Goal: Information Seeking & Learning: Learn about a topic

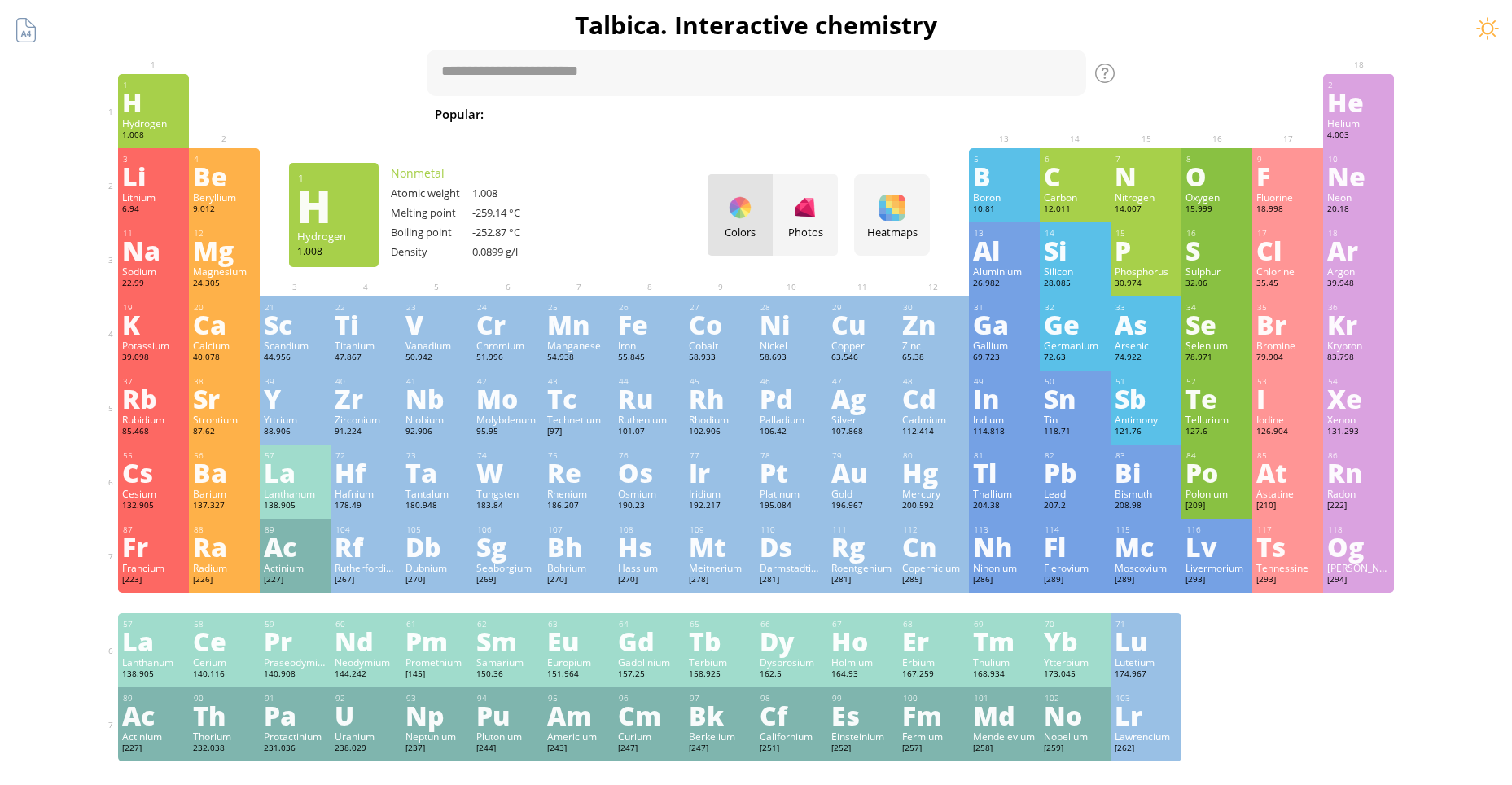
click at [146, 130] on div "1.008" at bounding box center [153, 136] width 62 height 13
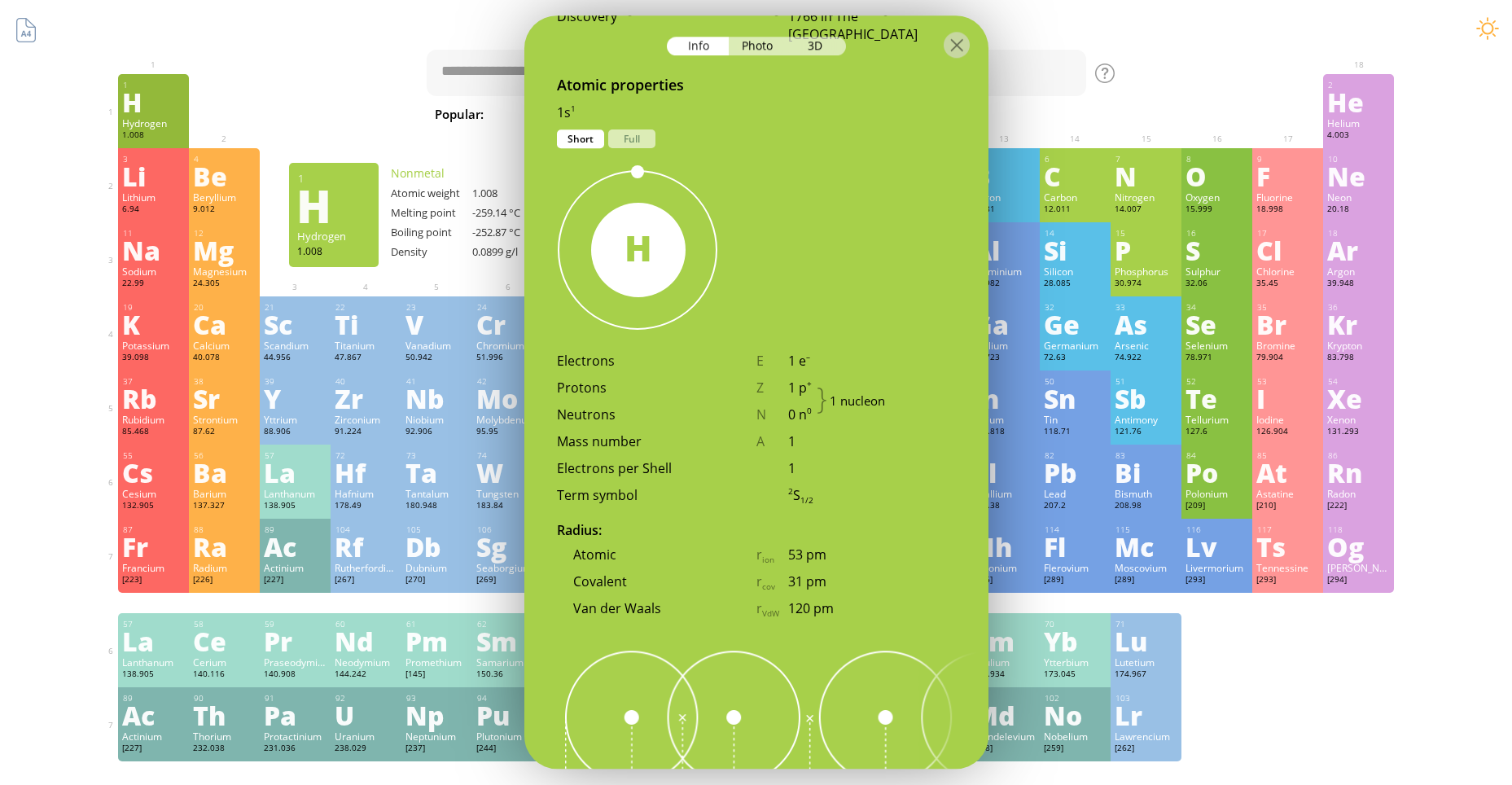
scroll to position [651, 0]
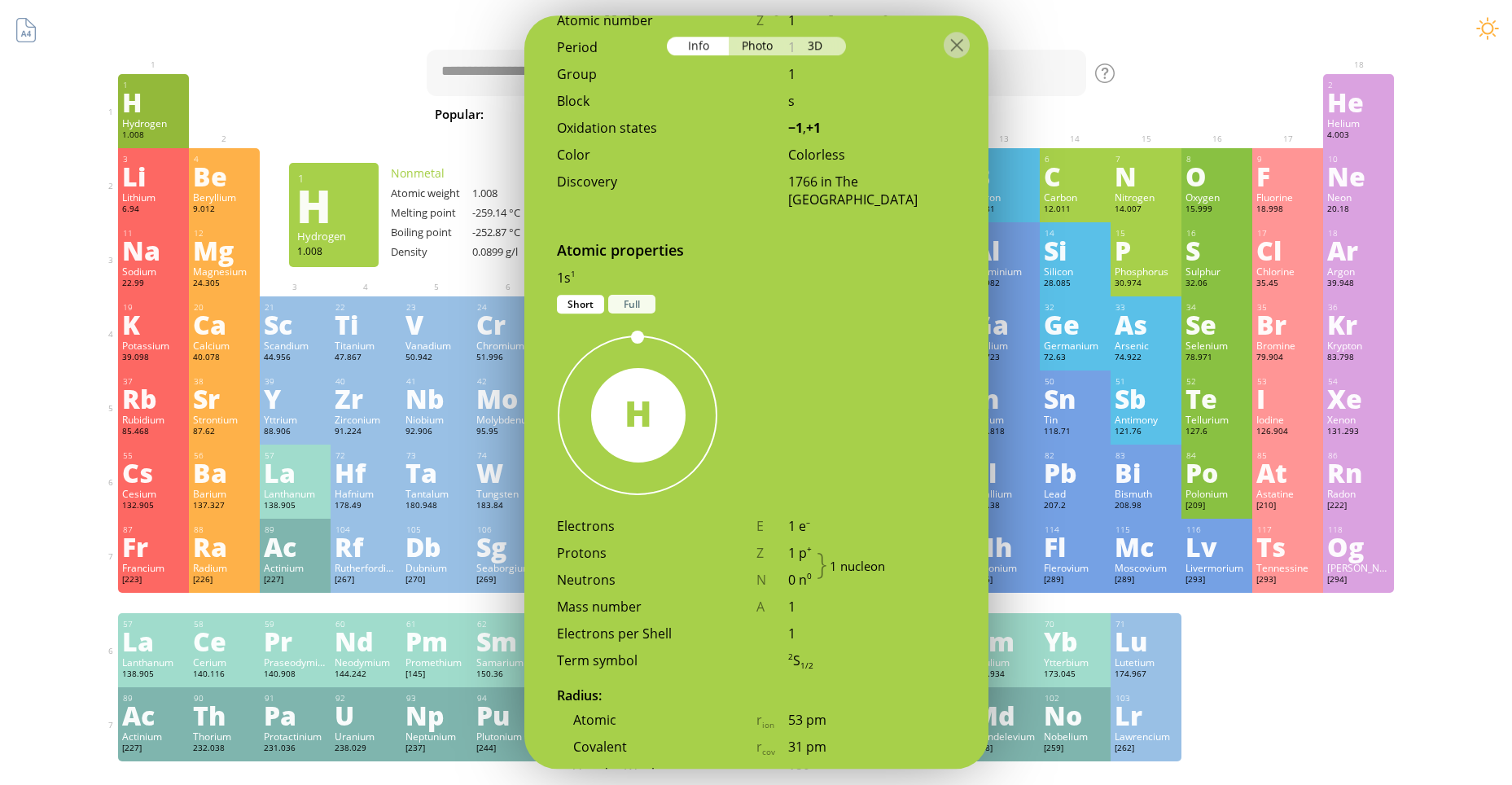
click at [637, 295] on div "Full" at bounding box center [632, 303] width 47 height 19
click at [578, 295] on div "Short" at bounding box center [580, 303] width 47 height 19
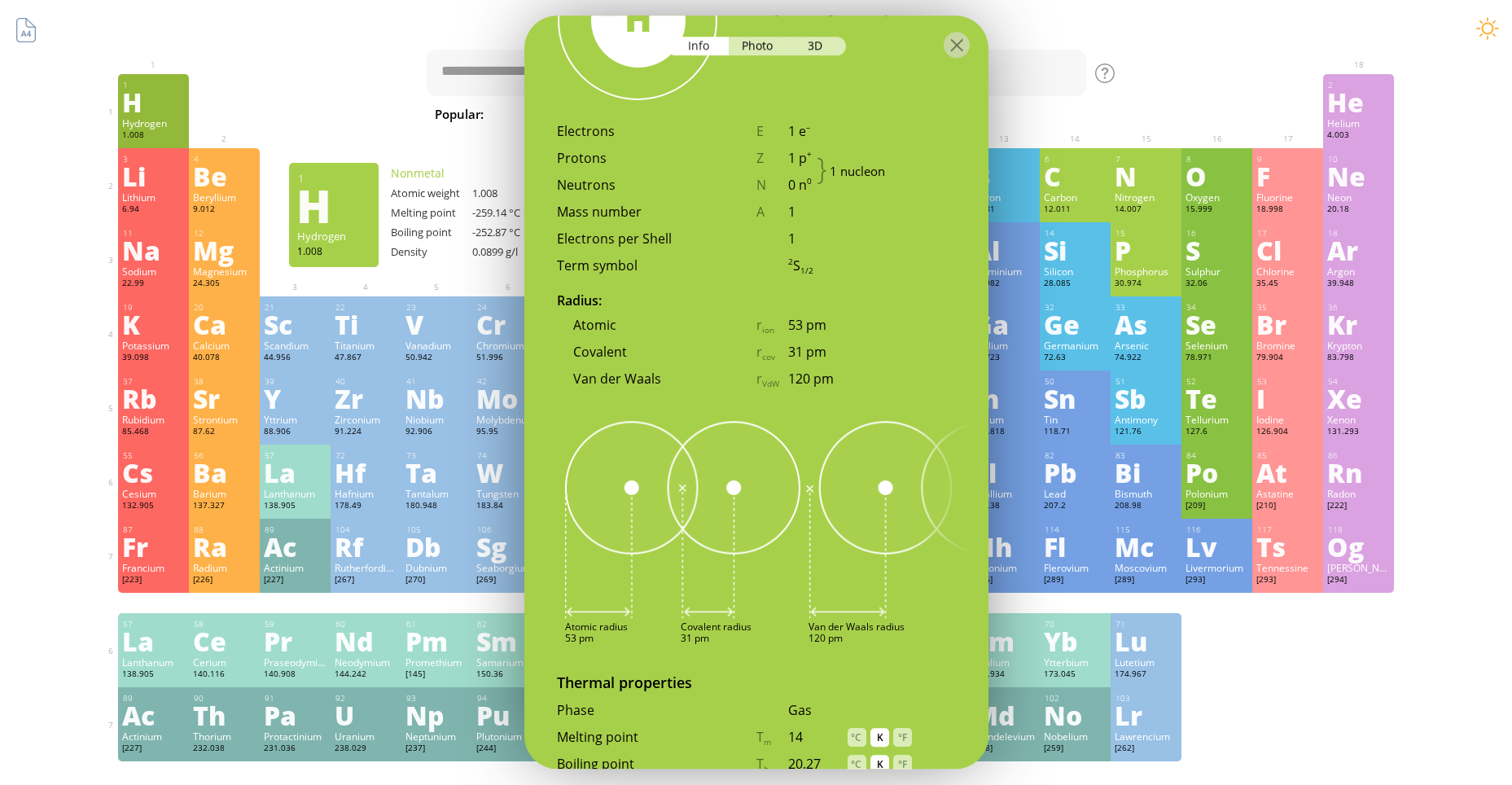
scroll to position [967, 0]
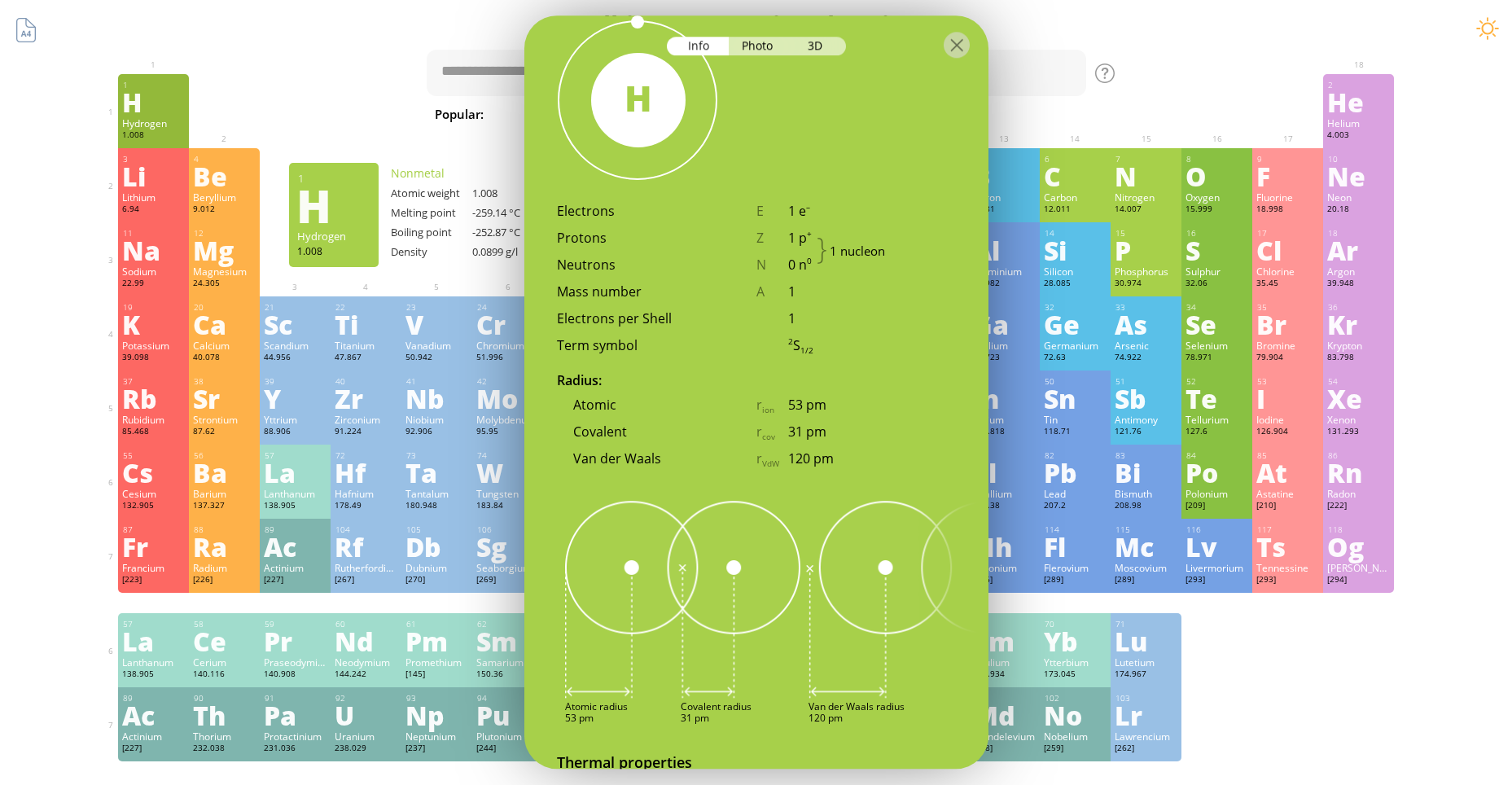
click at [1124, 62] on div "Summary Molecular formula Molecular weight Exact mass Monoisotopic mass Classif…" at bounding box center [756, 690] width 1319 height 1380
click at [763, 44] on div "Photo" at bounding box center [758, 45] width 59 height 19
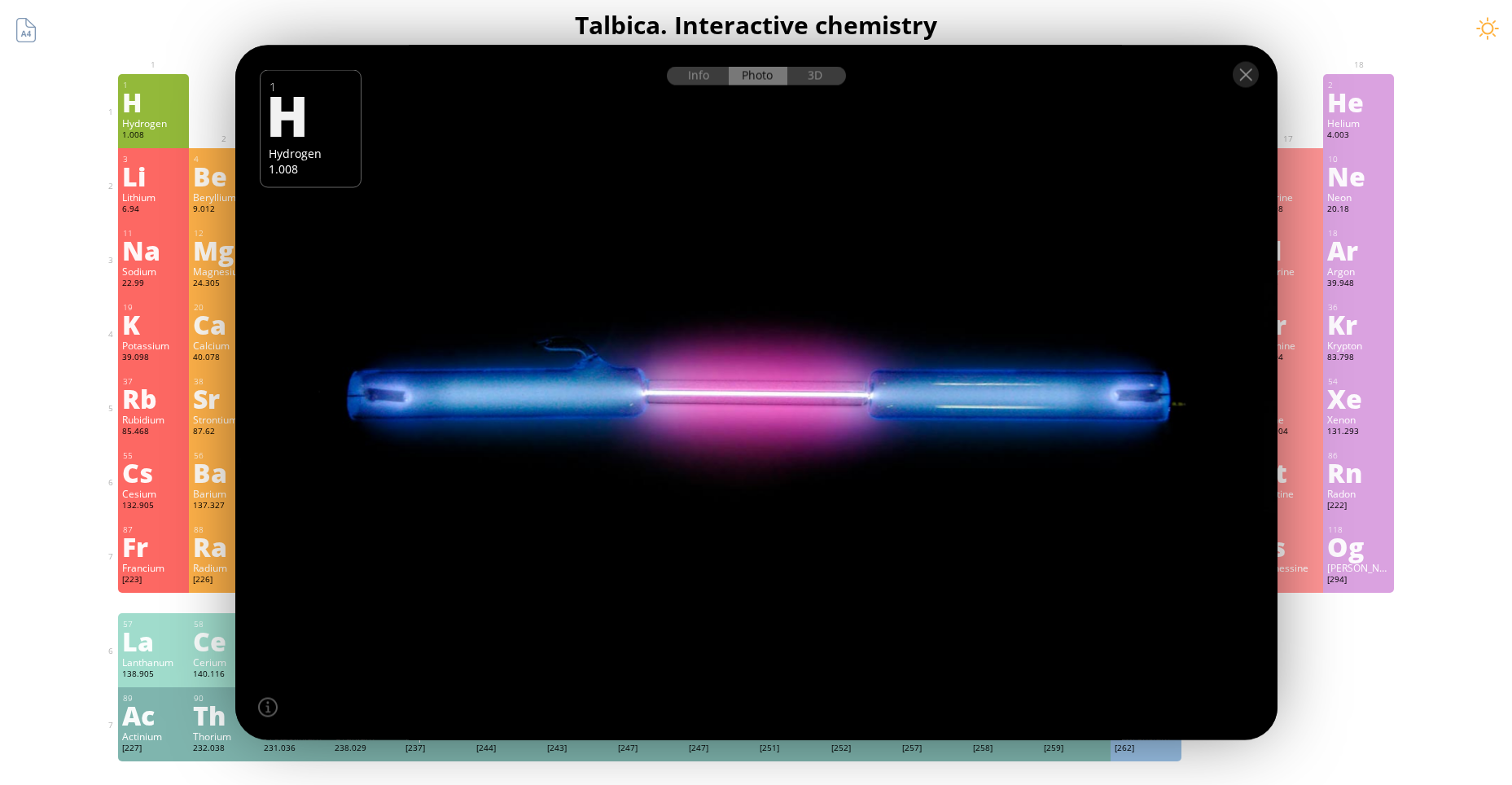
click at [672, 390] on div at bounding box center [756, 392] width 1053 height 702
click at [784, 395] on div at bounding box center [756, 392] width 1053 height 702
click at [821, 73] on div "3D" at bounding box center [817, 76] width 59 height 19
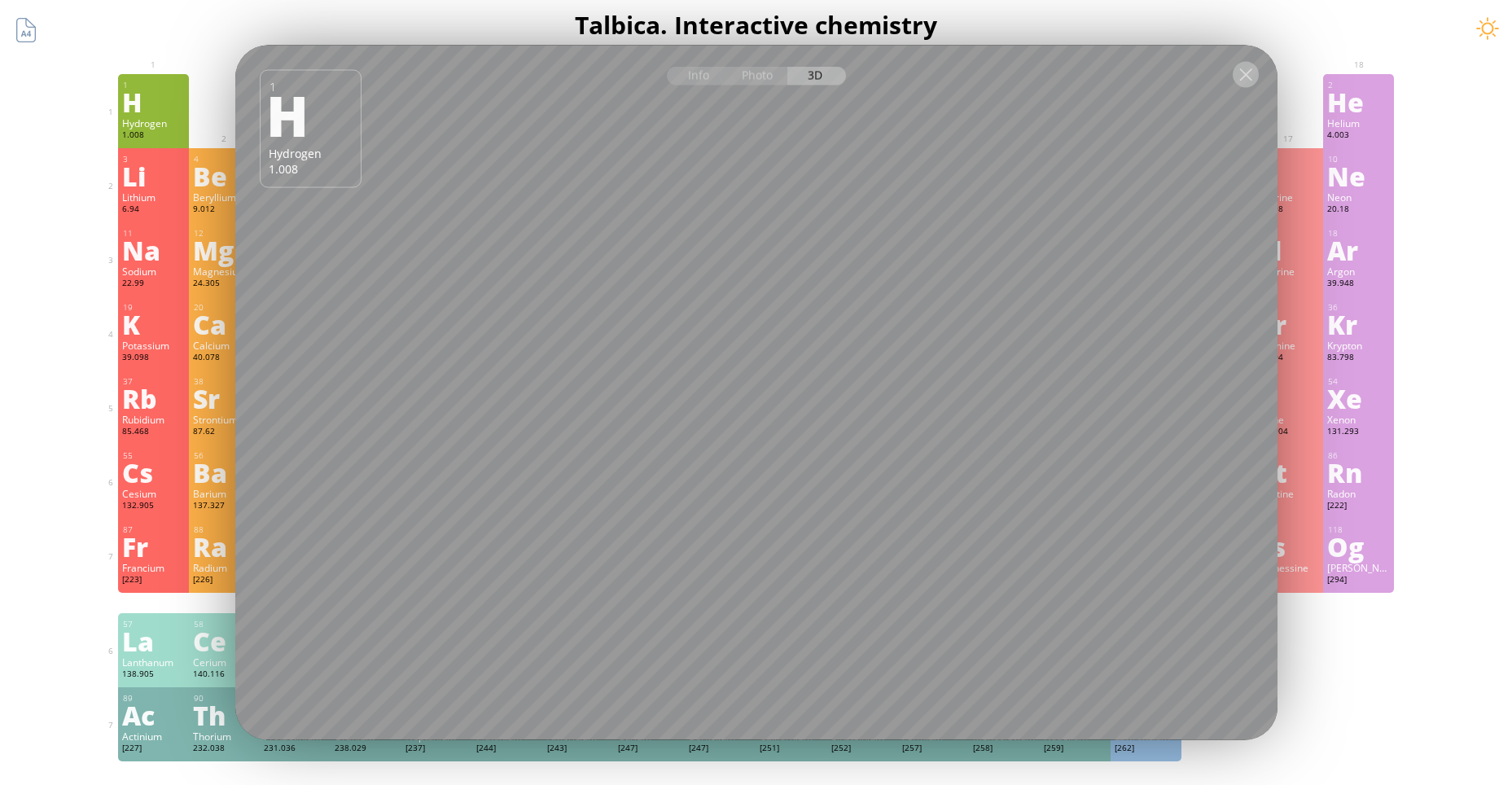
click at [1246, 71] on div at bounding box center [1245, 75] width 26 height 26
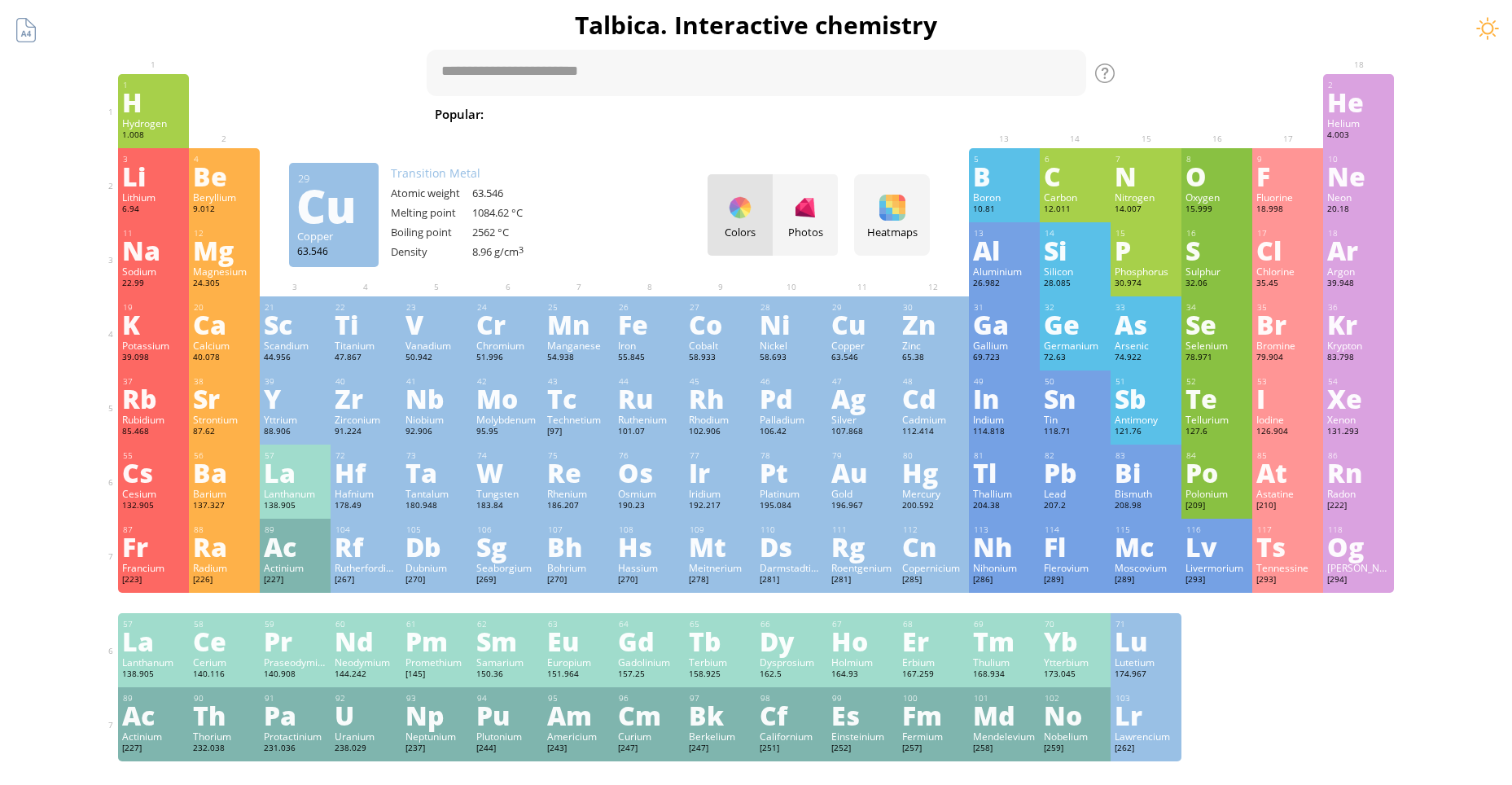
click at [874, 336] on div "Cu" at bounding box center [862, 324] width 62 height 26
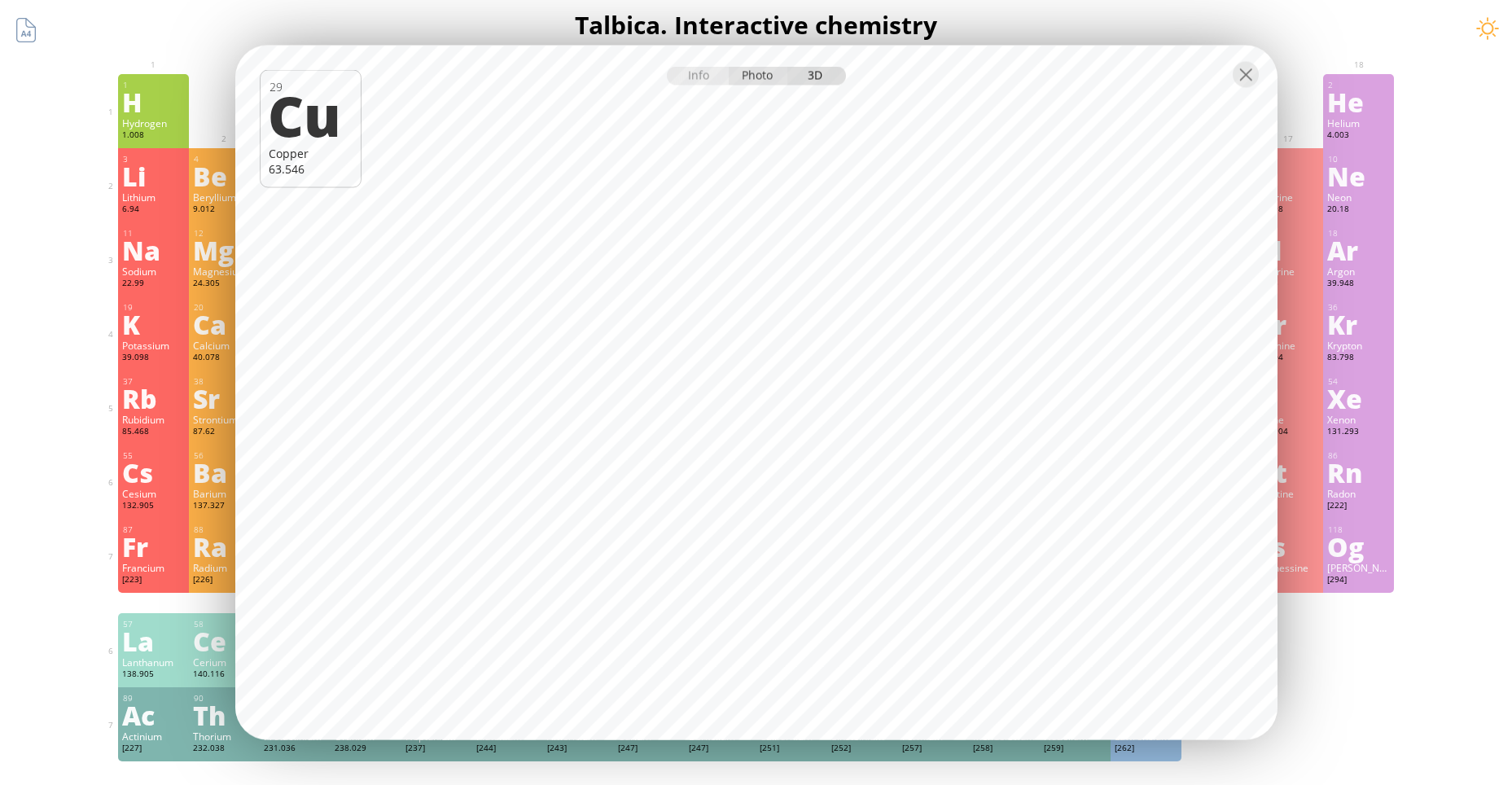
click at [755, 80] on div "Photo" at bounding box center [758, 76] width 59 height 19
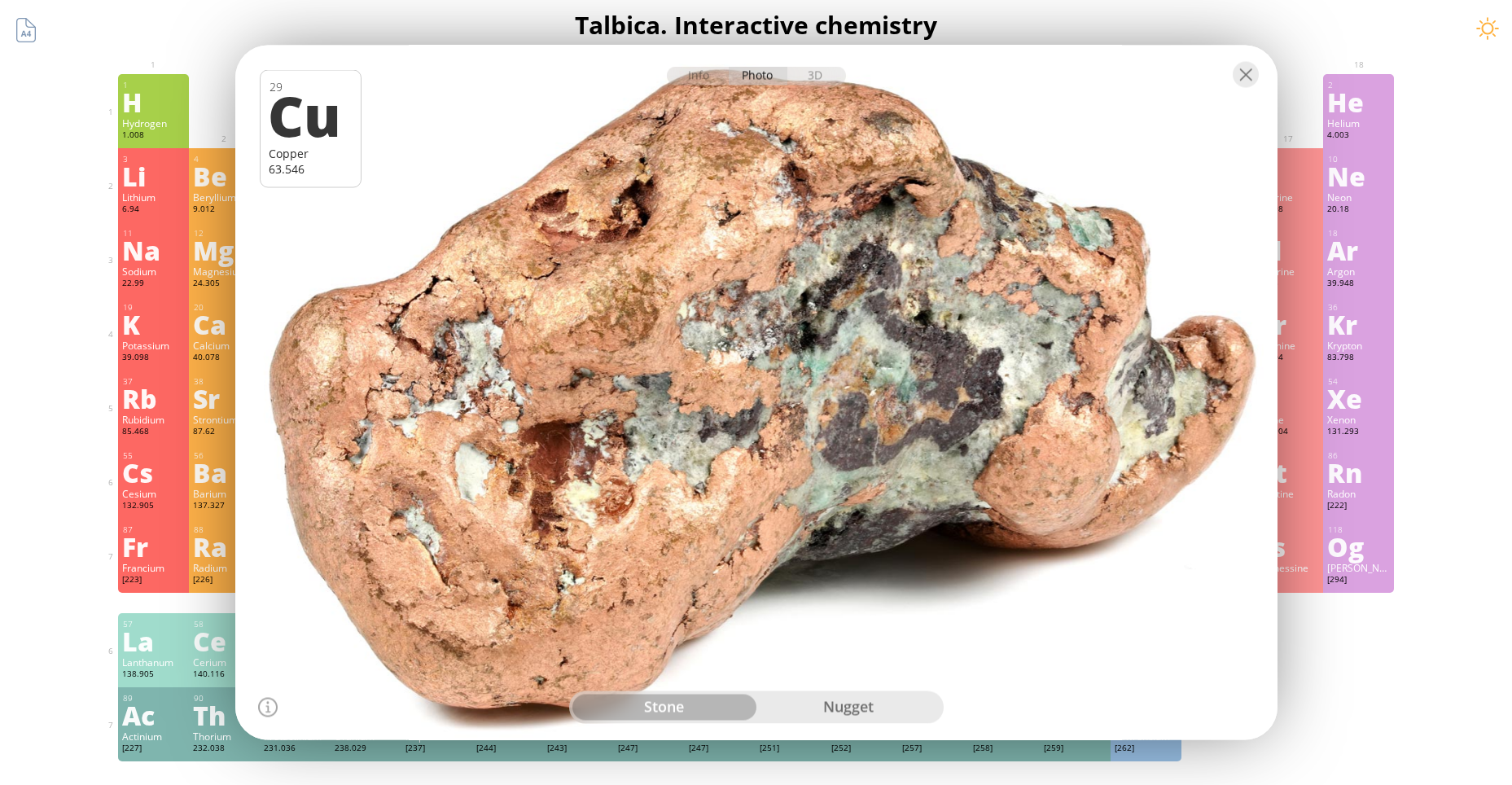
drag, startPoint x: 718, startPoint y: 332, endPoint x: 780, endPoint y: 348, distance: 64.0
click at [776, 345] on div at bounding box center [756, 392] width 1053 height 702
click at [848, 708] on div "nugget" at bounding box center [848, 708] width 184 height 26
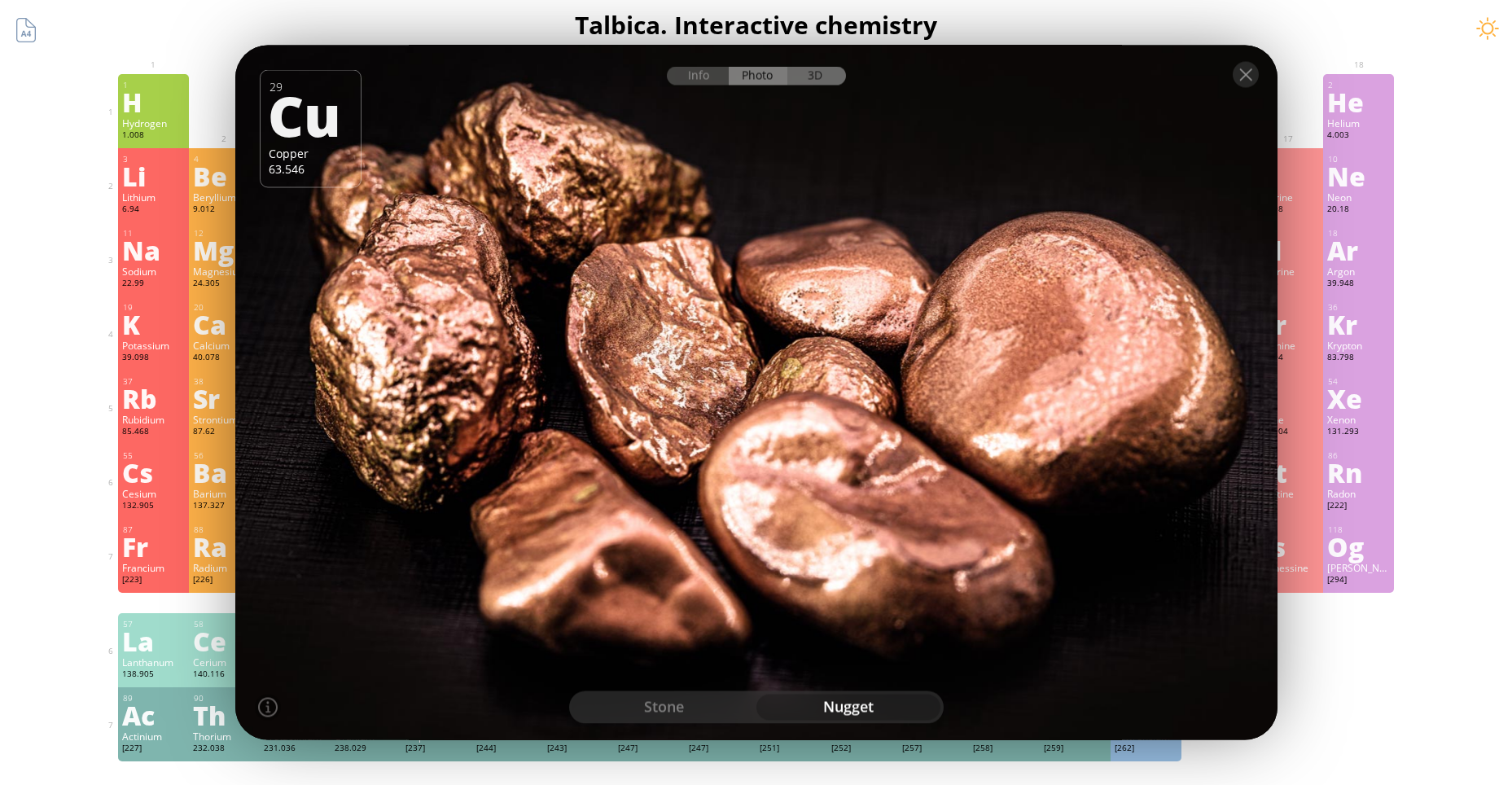
click at [836, 77] on div "3D" at bounding box center [817, 76] width 59 height 19
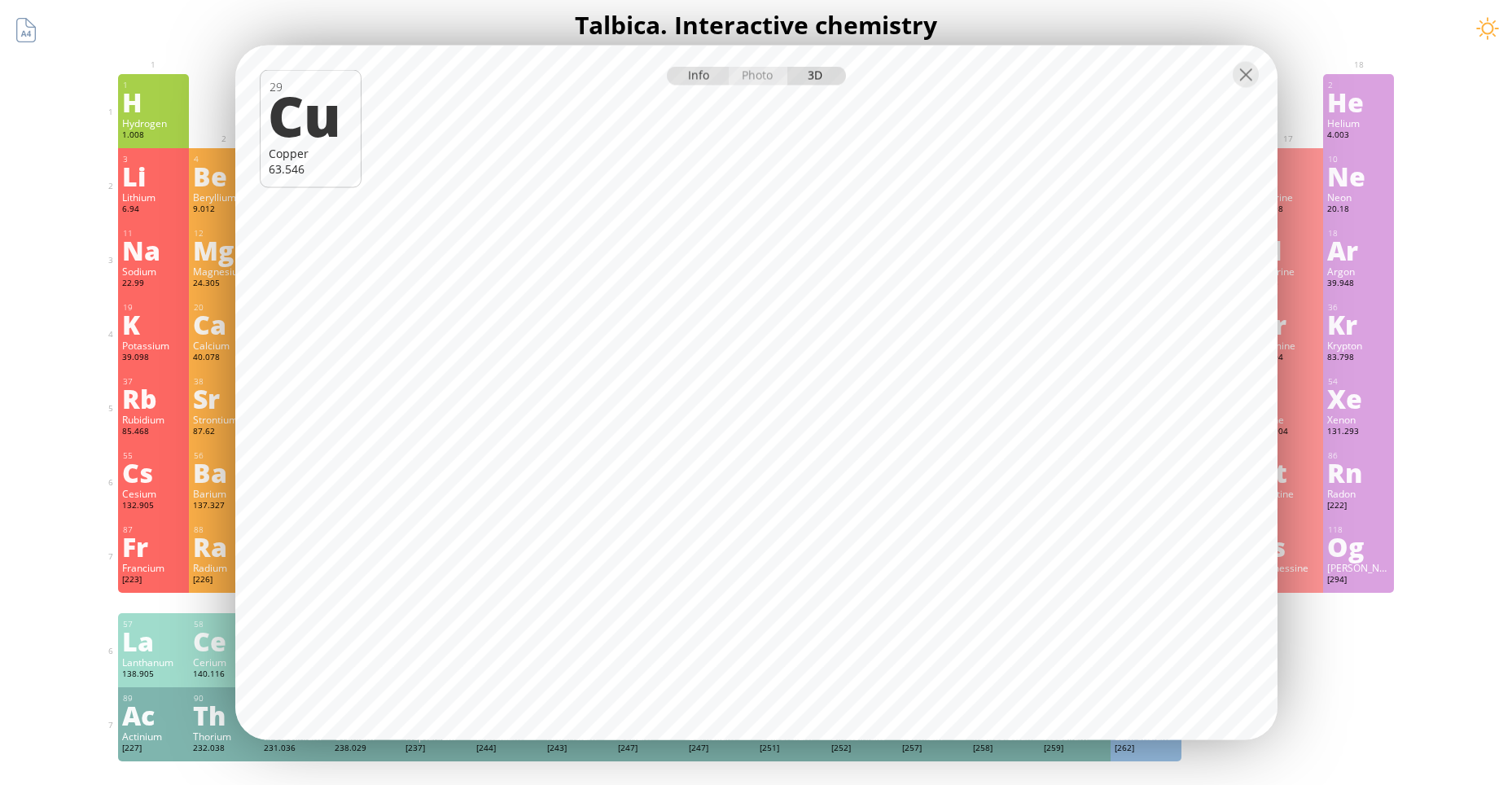
click at [701, 85] on div "Info" at bounding box center [698, 76] width 62 height 19
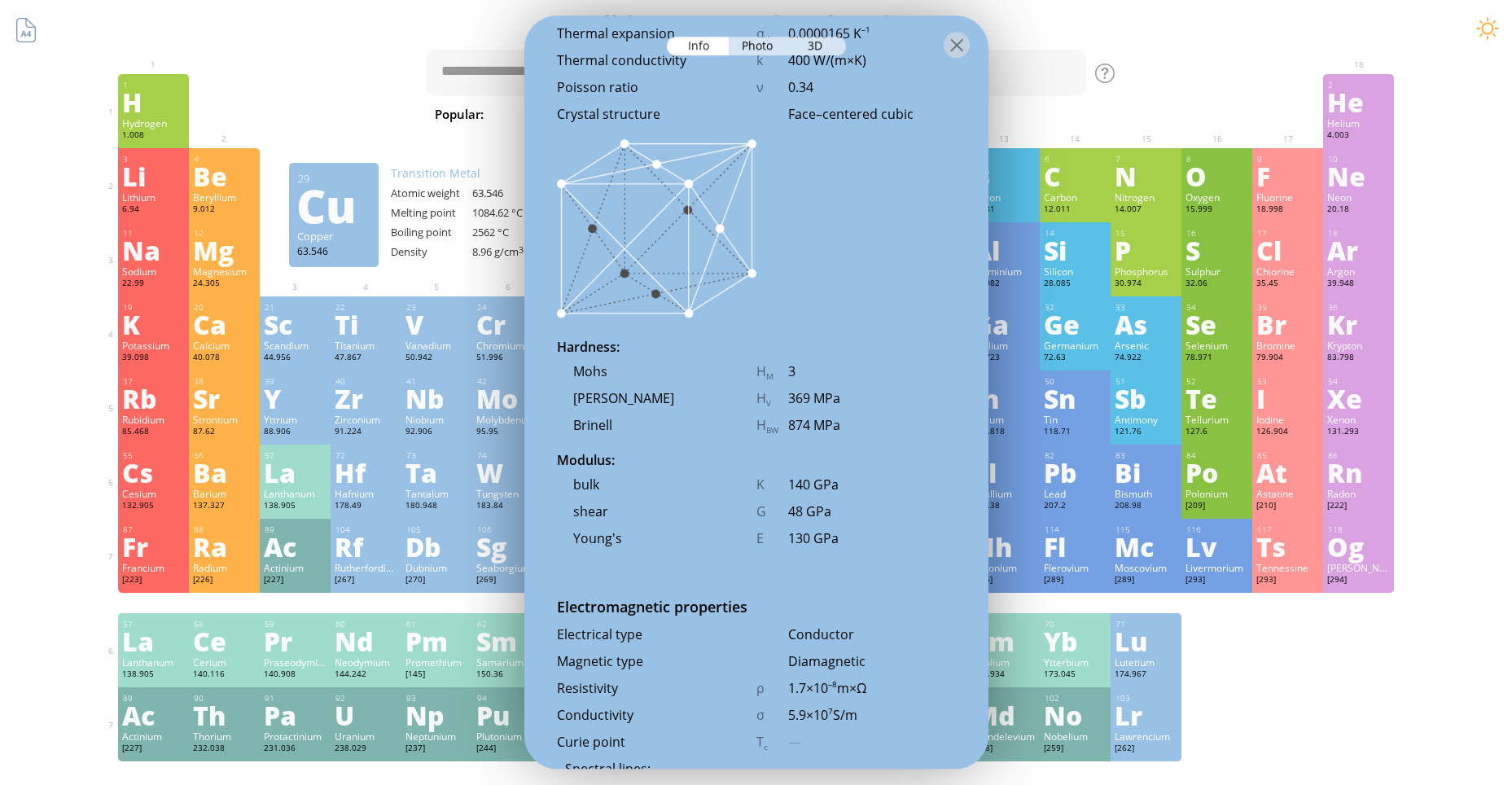
scroll to position [2430, 0]
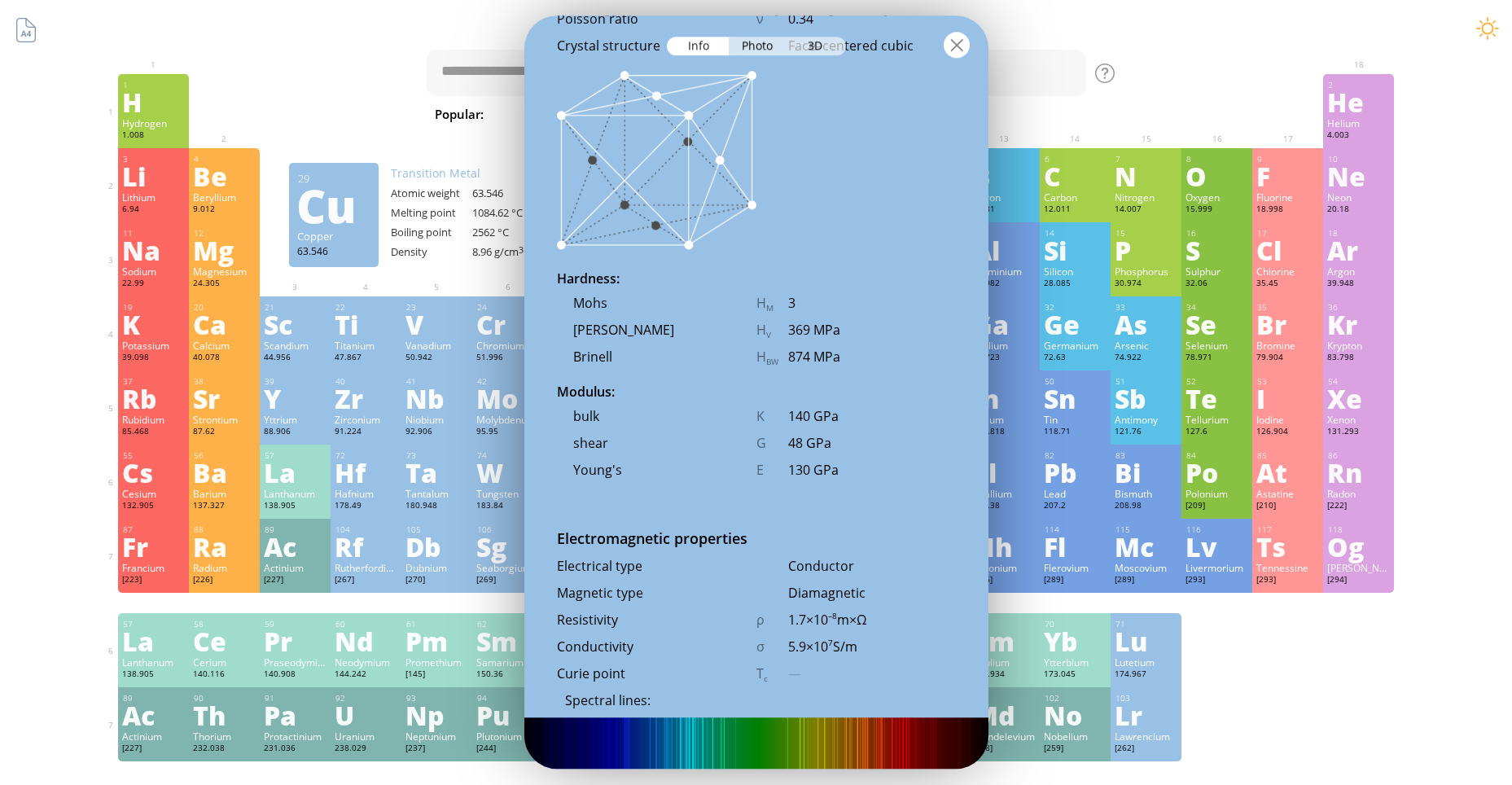
click at [950, 45] on div at bounding box center [957, 45] width 26 height 26
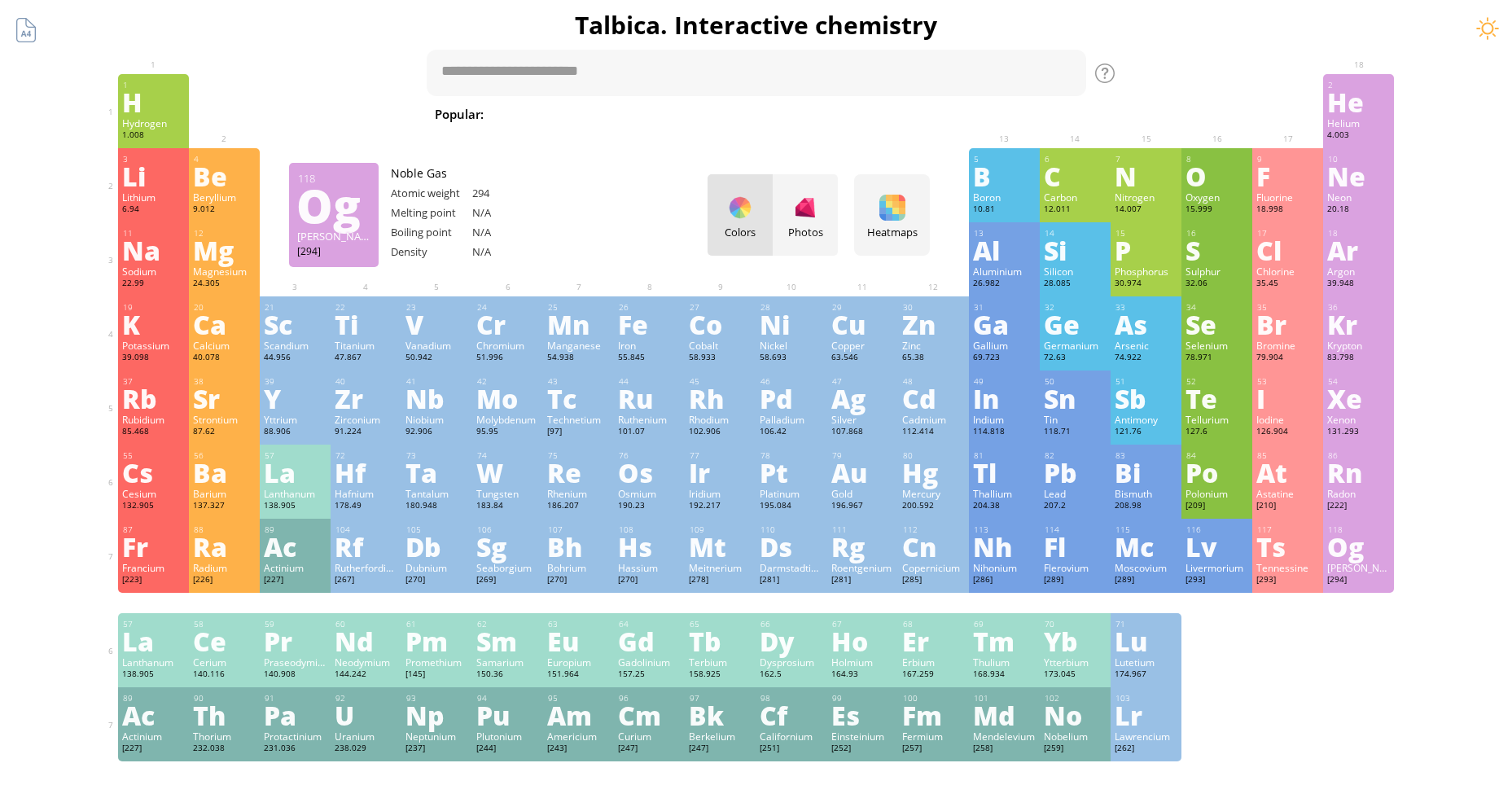
click at [1361, 568] on div "[PERSON_NAME]" at bounding box center [1359, 568] width 62 height 13
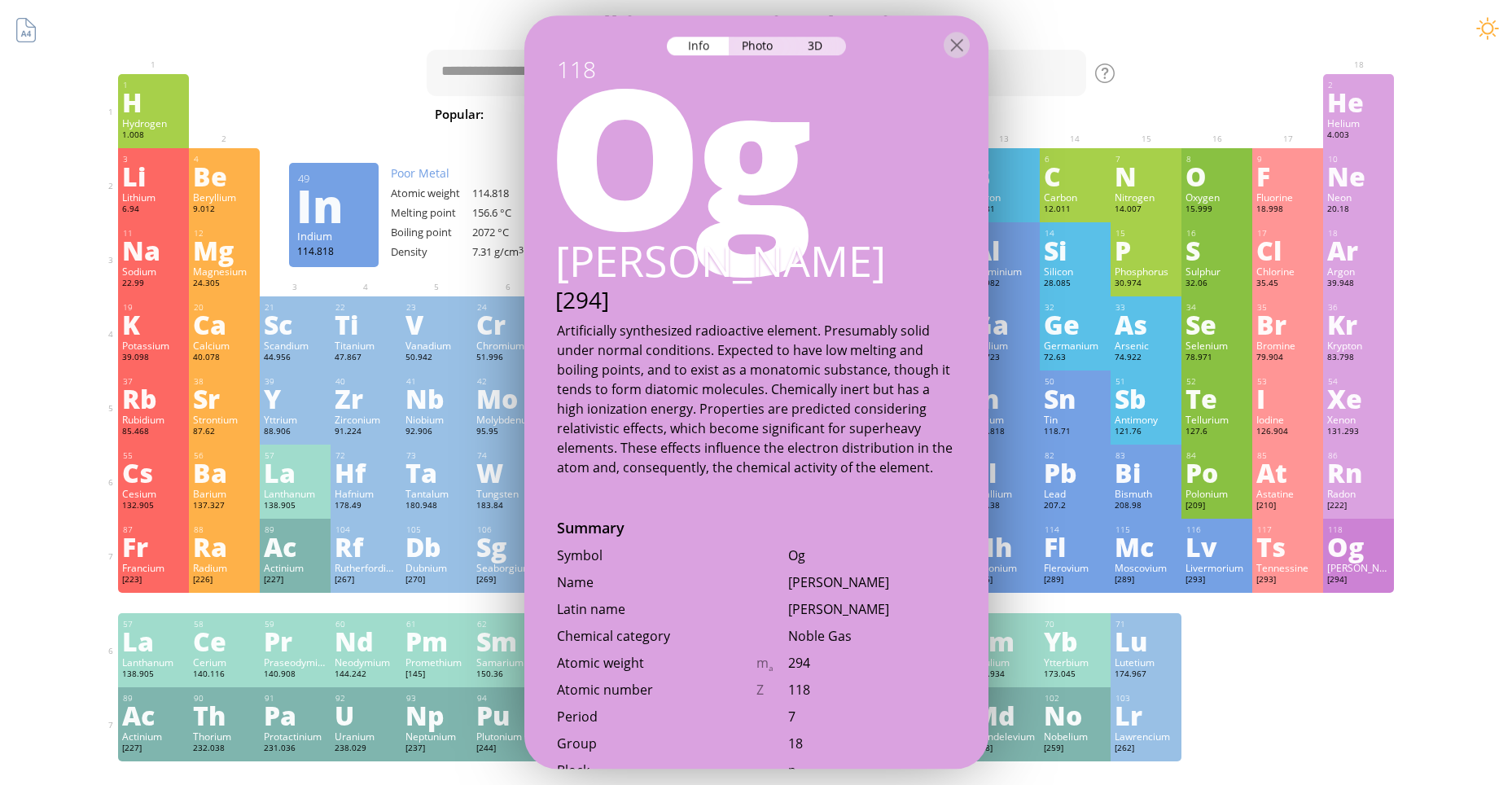
scroll to position [0, 0]
click at [761, 47] on div "Photo" at bounding box center [758, 45] width 59 height 19
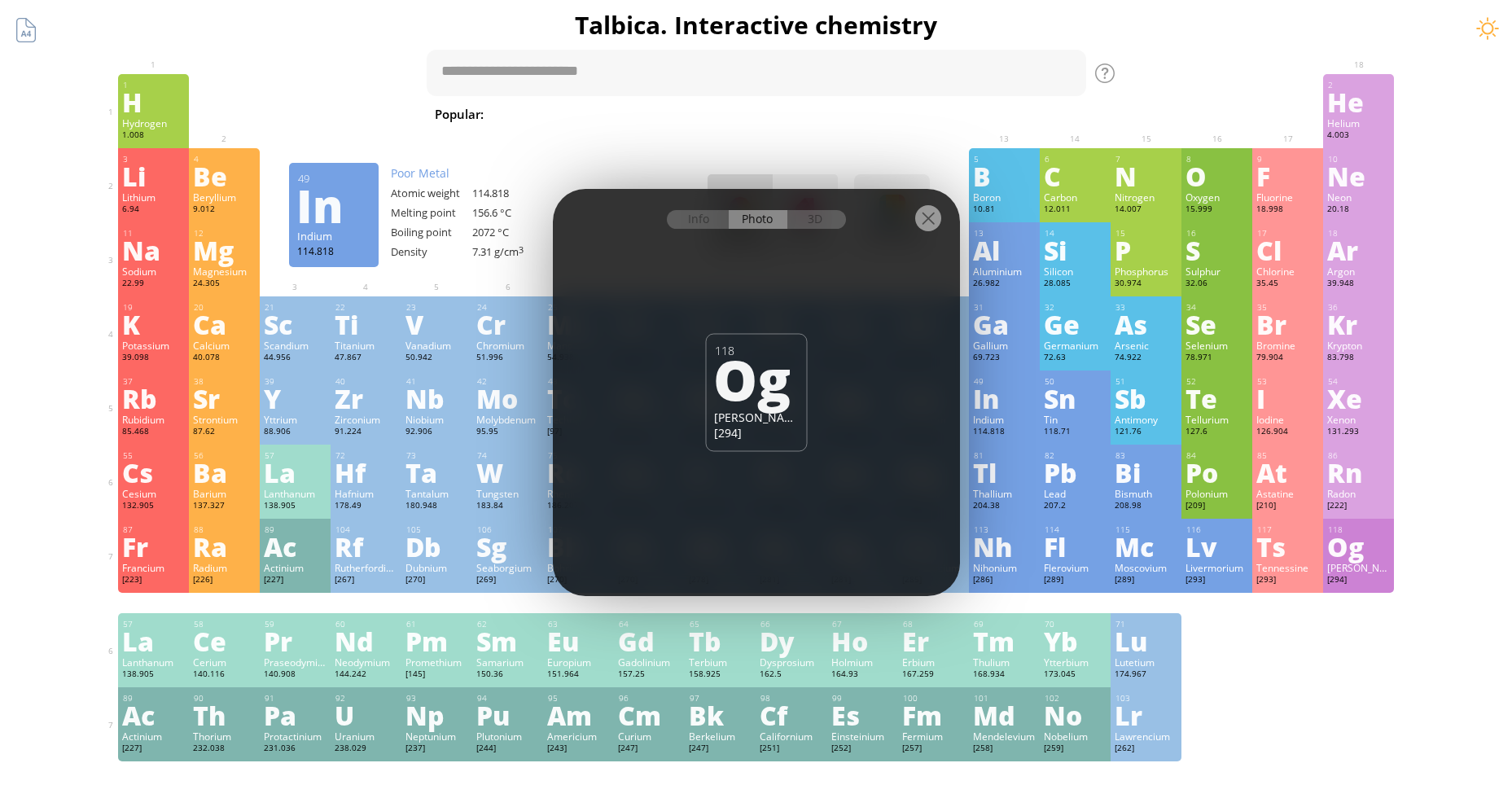
click at [748, 407] on div "Og" at bounding box center [755, 378] width 82 height 55
click at [797, 225] on div "3D" at bounding box center [817, 219] width 59 height 19
click at [780, 382] on div "Og" at bounding box center [755, 378] width 82 height 55
click at [733, 433] on div "[294]" at bounding box center [756, 433] width 84 height 15
click at [930, 219] on div at bounding box center [928, 218] width 26 height 26
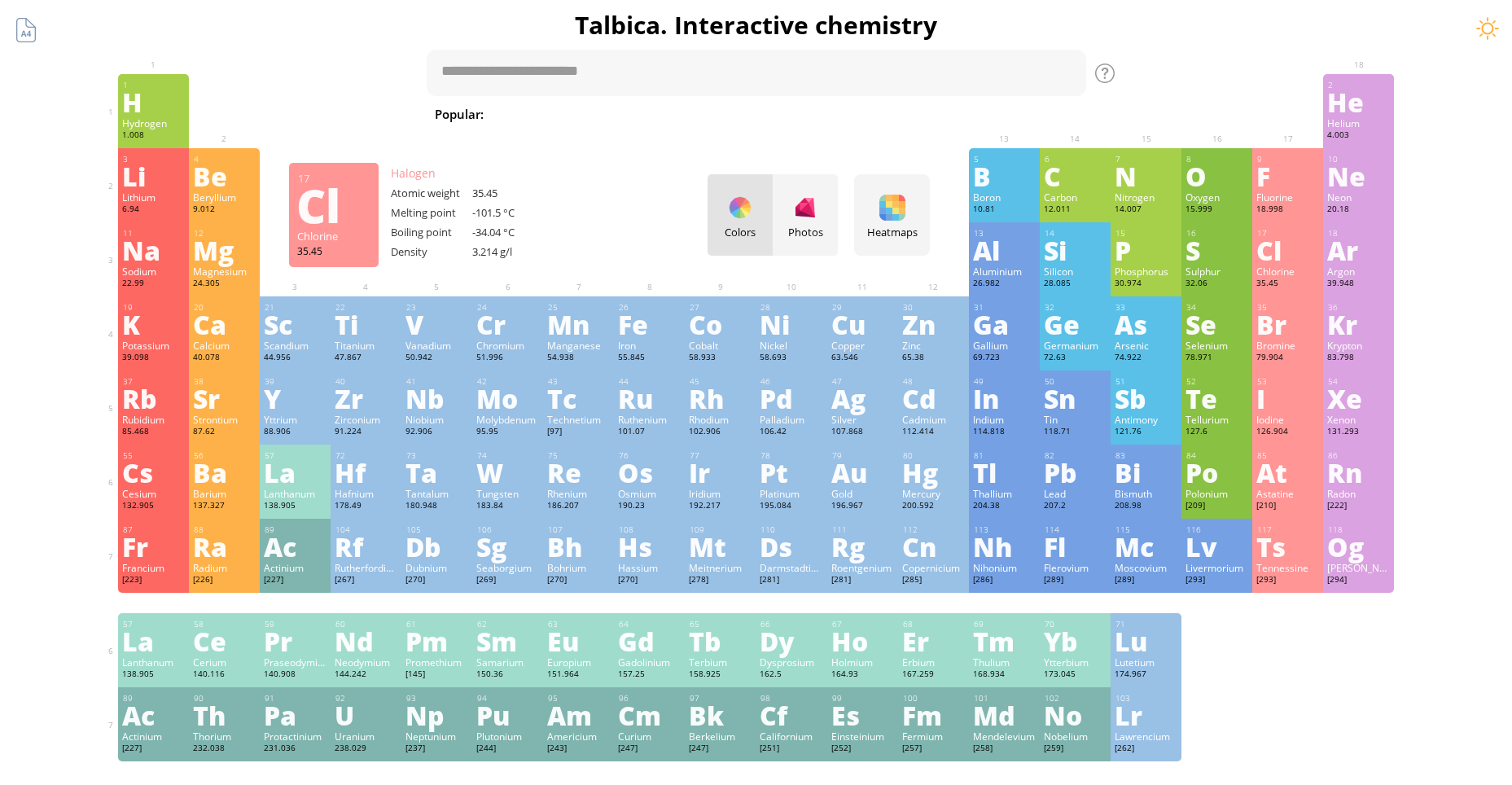
click at [1272, 256] on div "Cl" at bounding box center [1288, 249] width 62 height 26
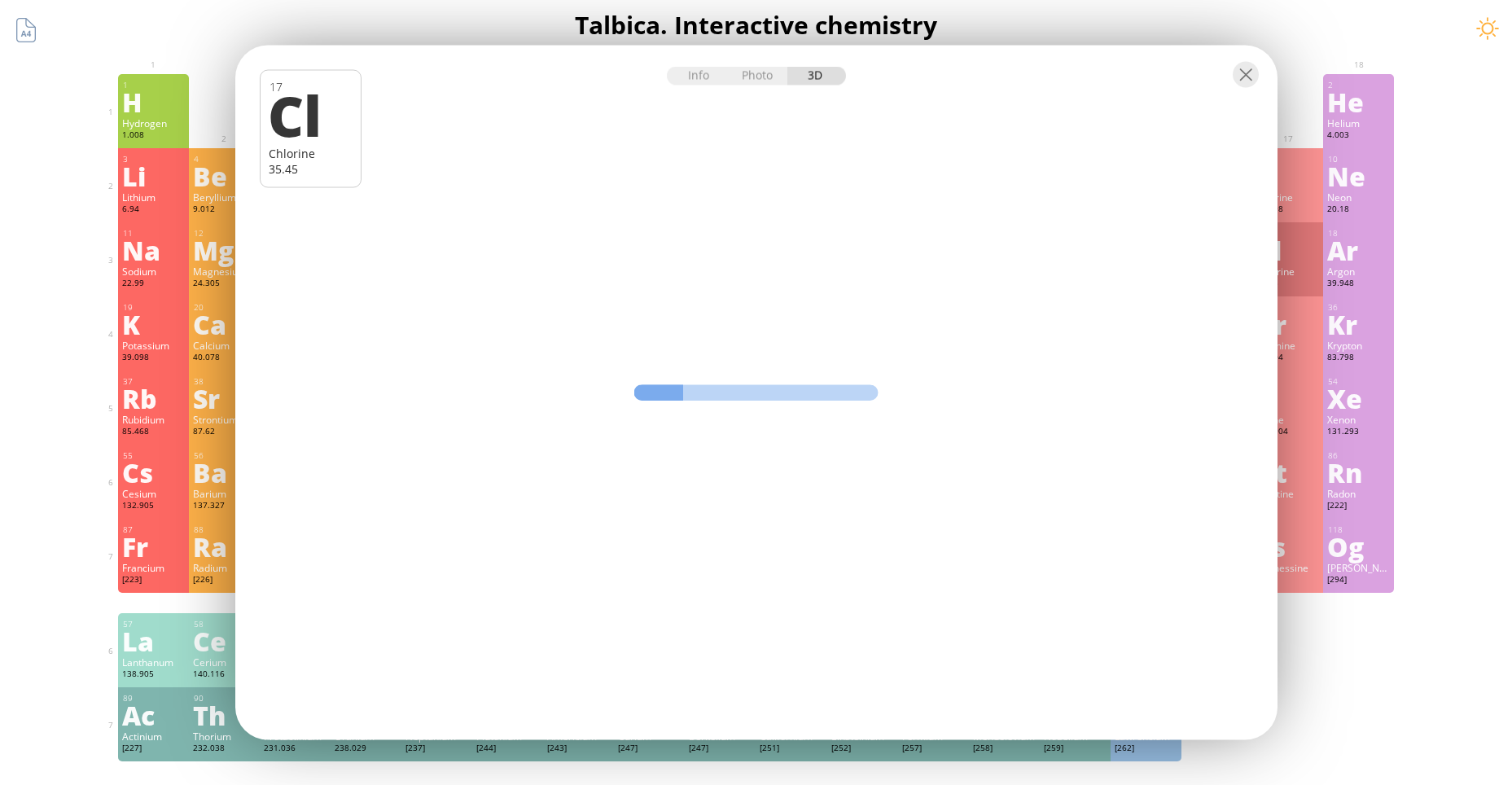
click at [703, 85] on div at bounding box center [756, 74] width 1042 height 57
click at [699, 77] on div "Info" at bounding box center [698, 76] width 62 height 19
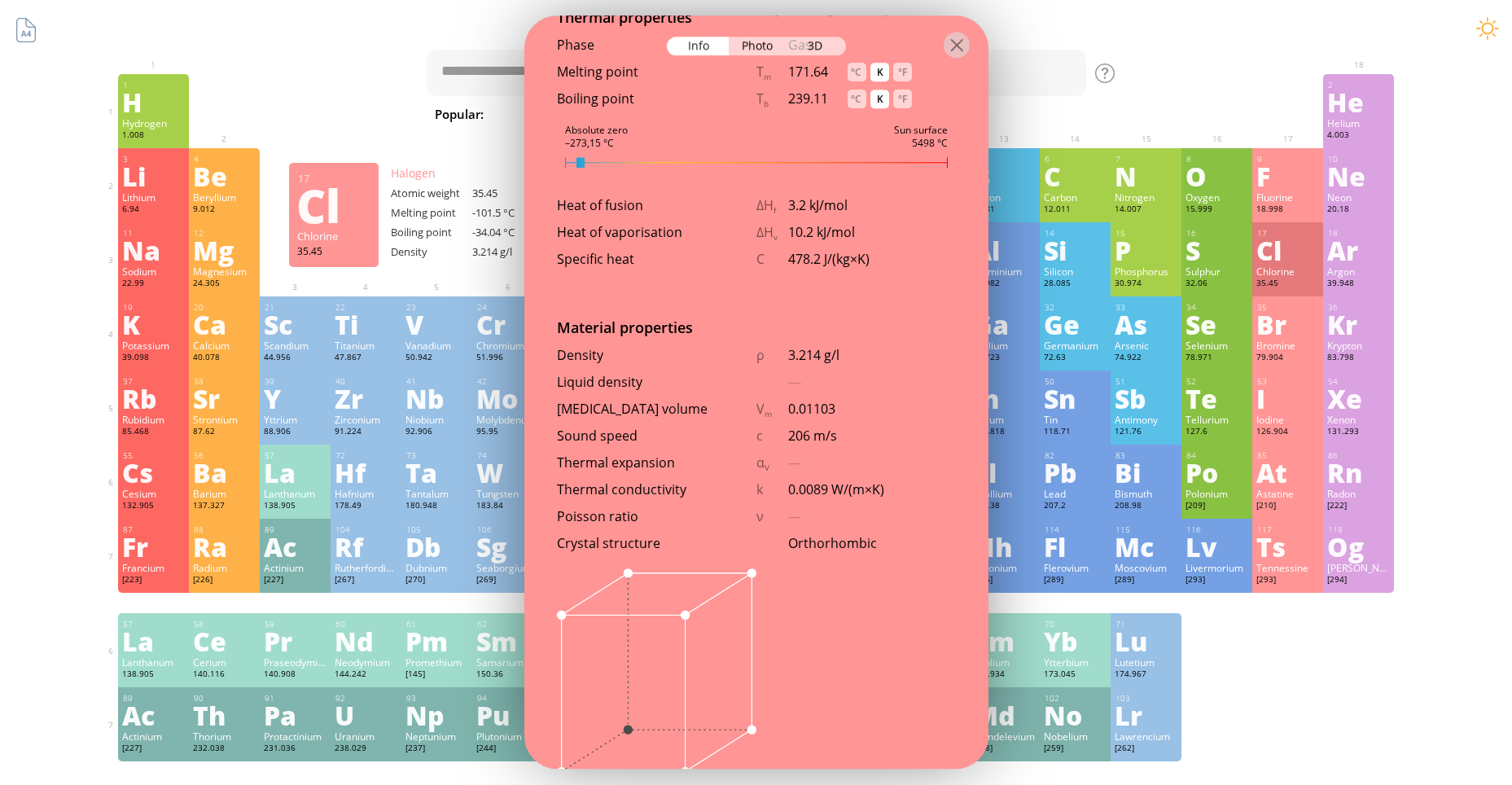
scroll to position [1873, 0]
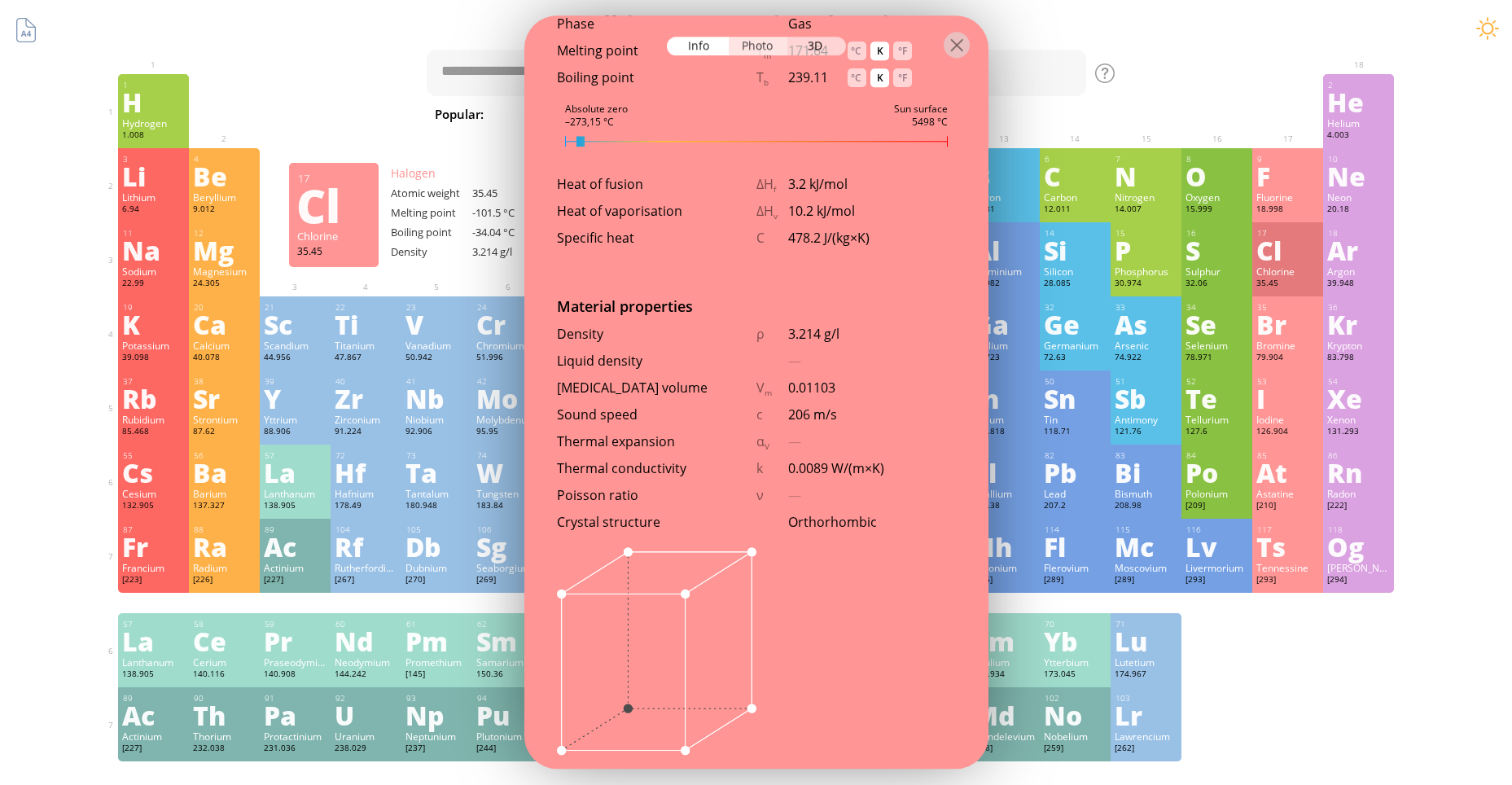
click at [753, 41] on div "Photo" at bounding box center [758, 45] width 59 height 19
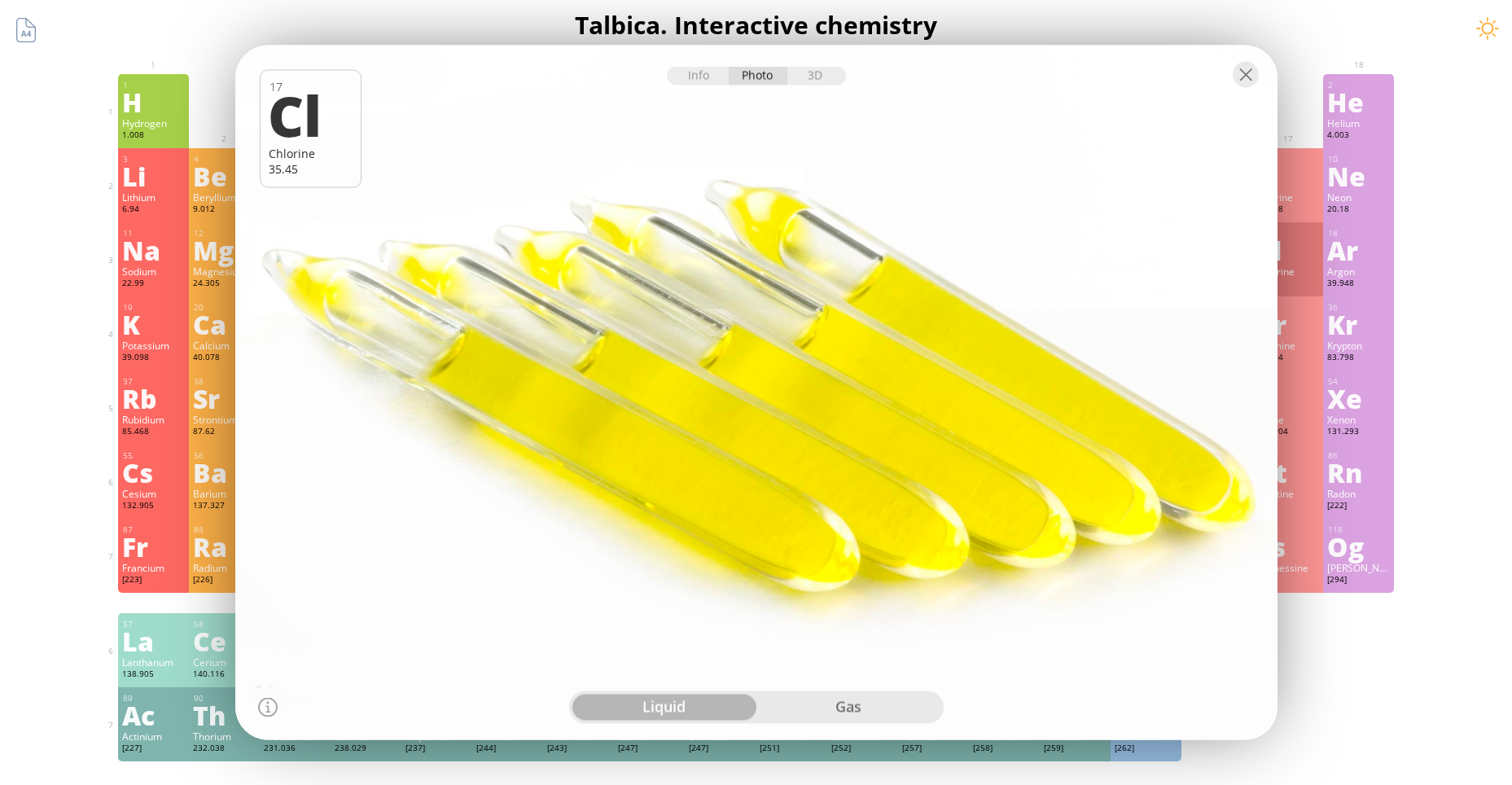
drag, startPoint x: 722, startPoint y: 360, endPoint x: 852, endPoint y: 417, distance: 141.9
click at [852, 417] on div at bounding box center [756, 392] width 1053 height 702
click at [838, 724] on div "liquid gas" at bounding box center [756, 708] width 375 height 33
click at [838, 707] on div "gas" at bounding box center [848, 708] width 184 height 26
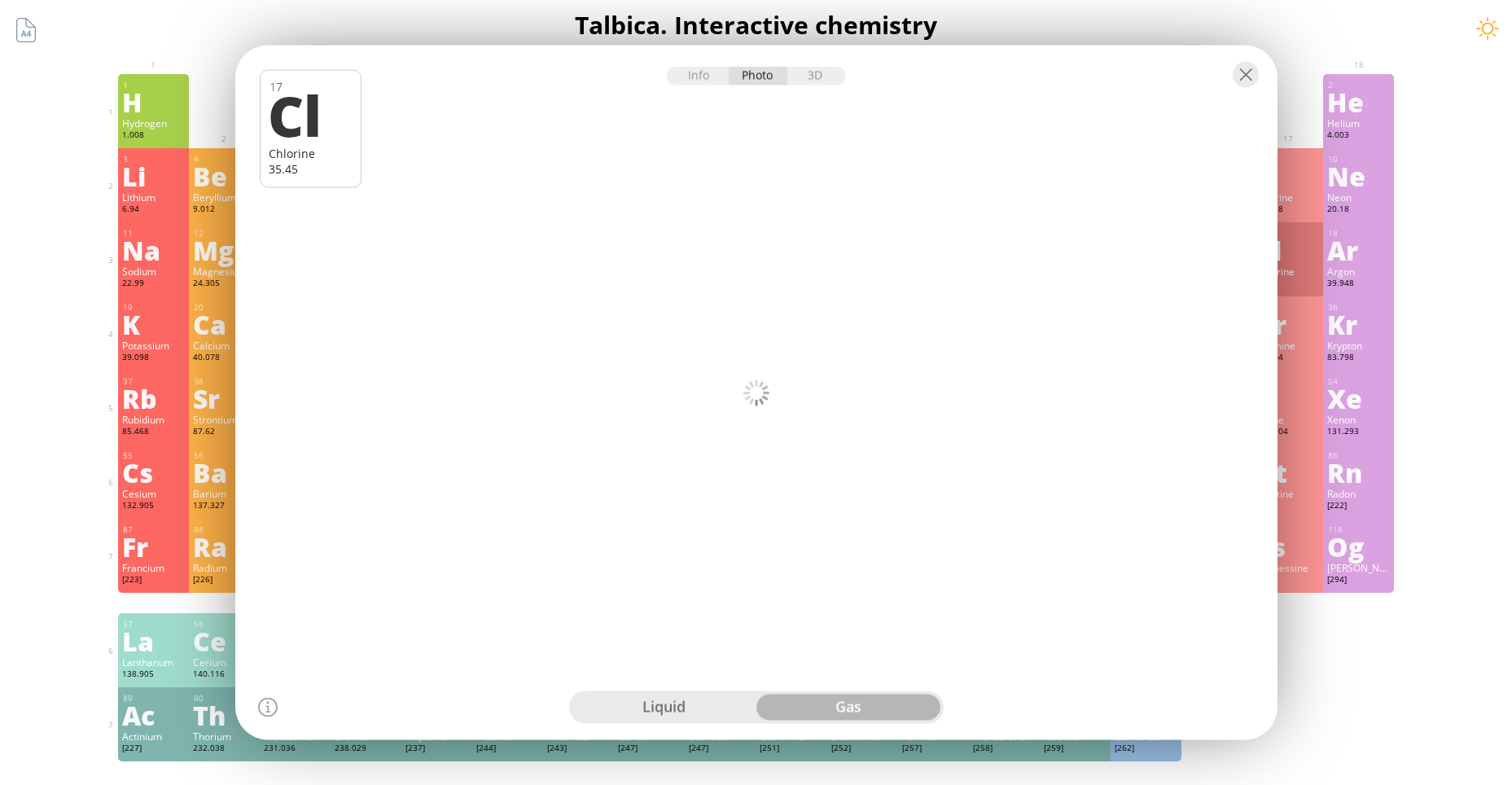
click at [813, 86] on div at bounding box center [756, 74] width 1042 height 57
click at [812, 80] on div "3D" at bounding box center [817, 76] width 59 height 19
click at [753, 73] on div "Photo" at bounding box center [758, 76] width 59 height 19
click at [659, 696] on div "liquid" at bounding box center [664, 708] width 184 height 26
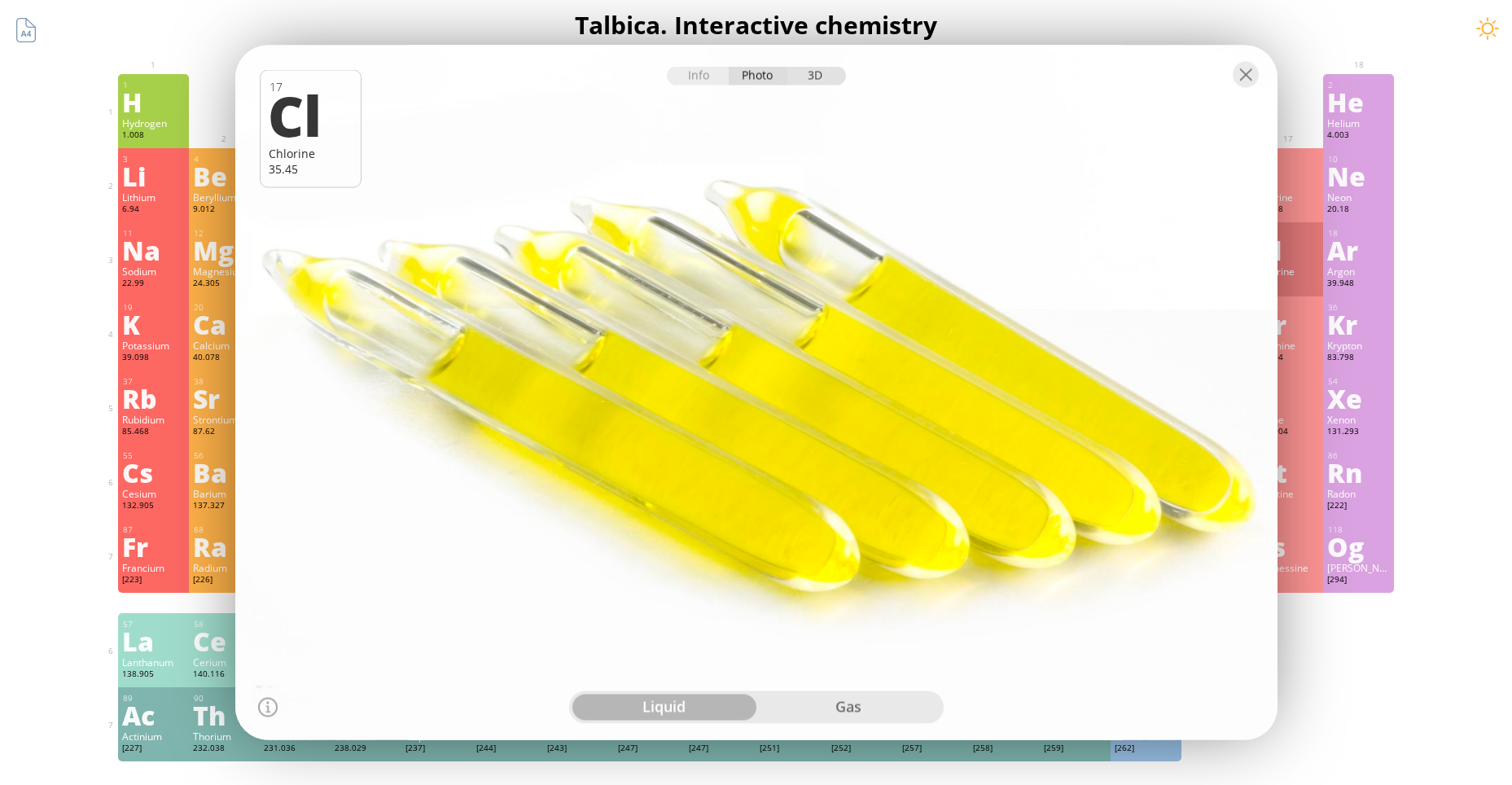
click at [827, 79] on div "3D" at bounding box center [817, 76] width 59 height 19
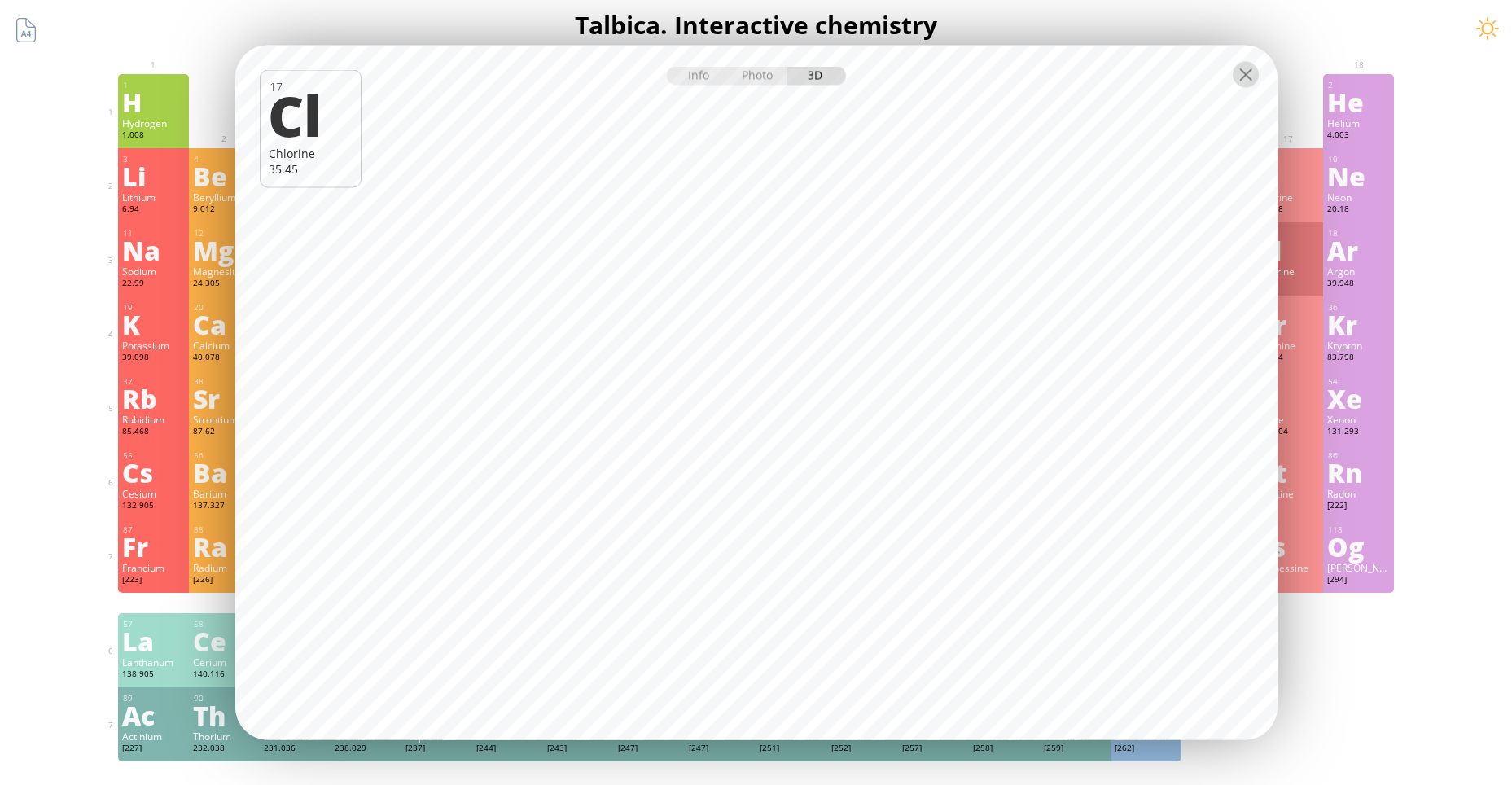
click at [1252, 76] on div at bounding box center [1245, 75] width 26 height 26
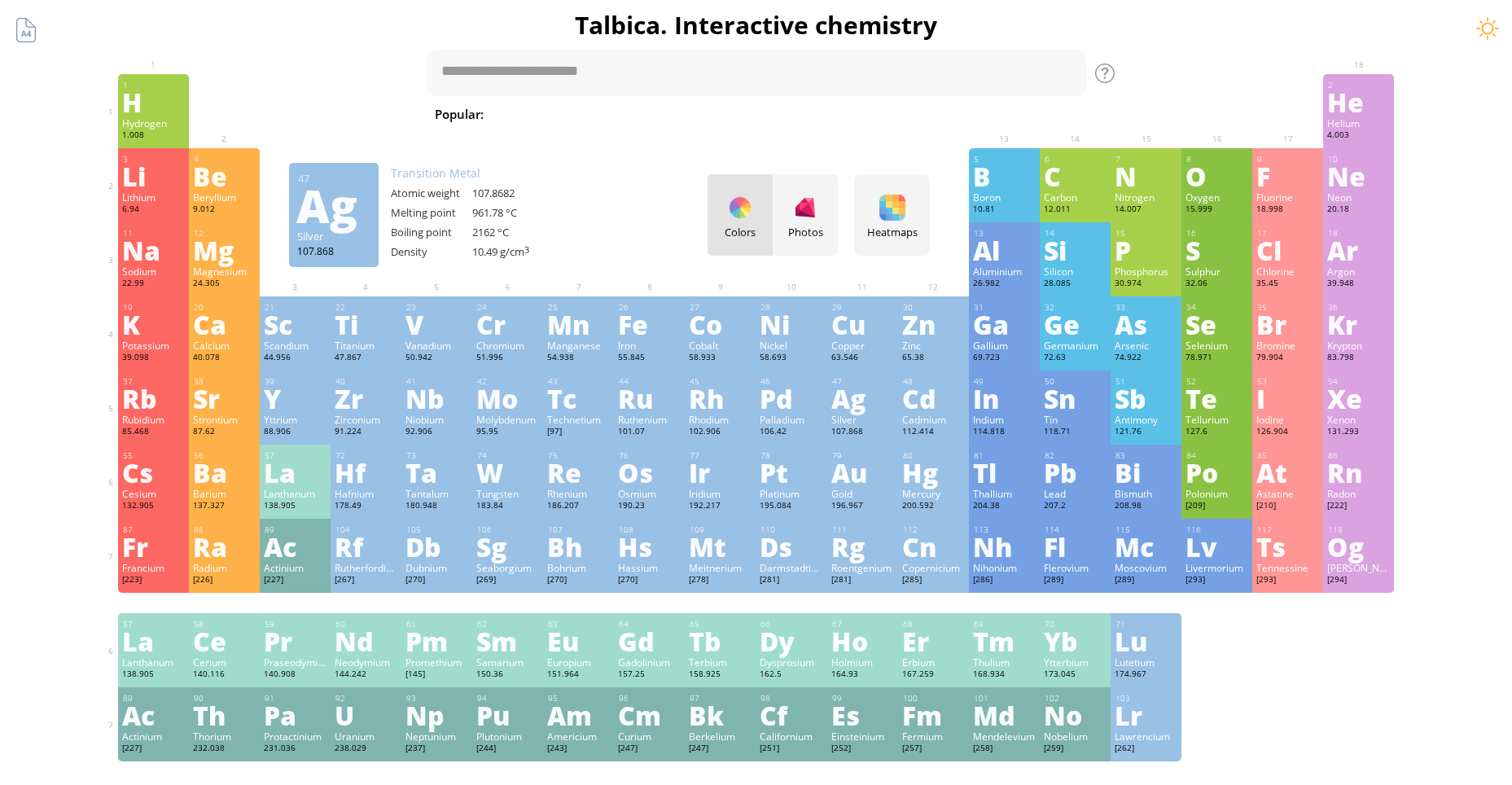
click at [854, 417] on div "Silver" at bounding box center [862, 419] width 62 height 13
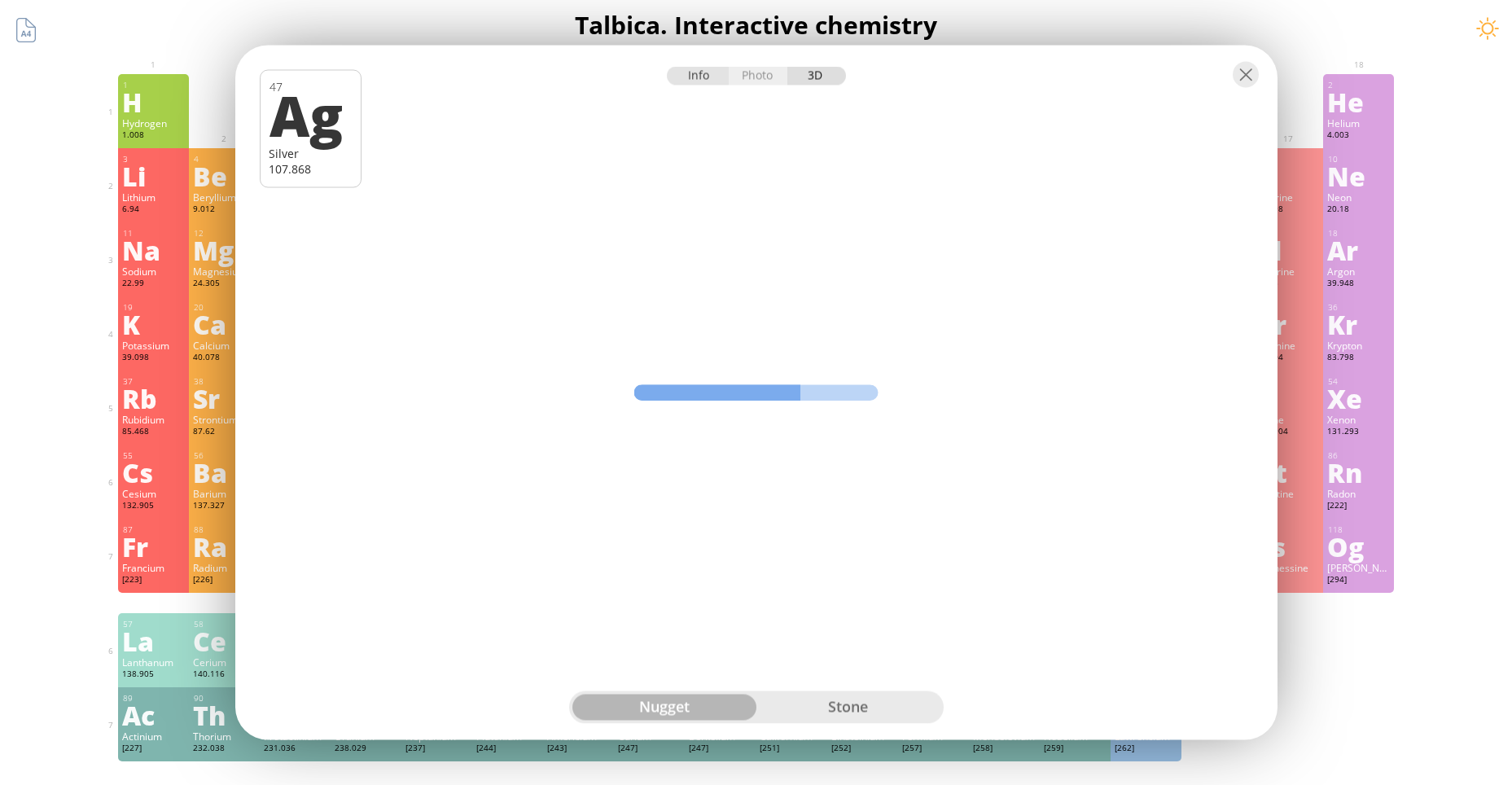
click at [710, 80] on div "Info" at bounding box center [698, 76] width 62 height 19
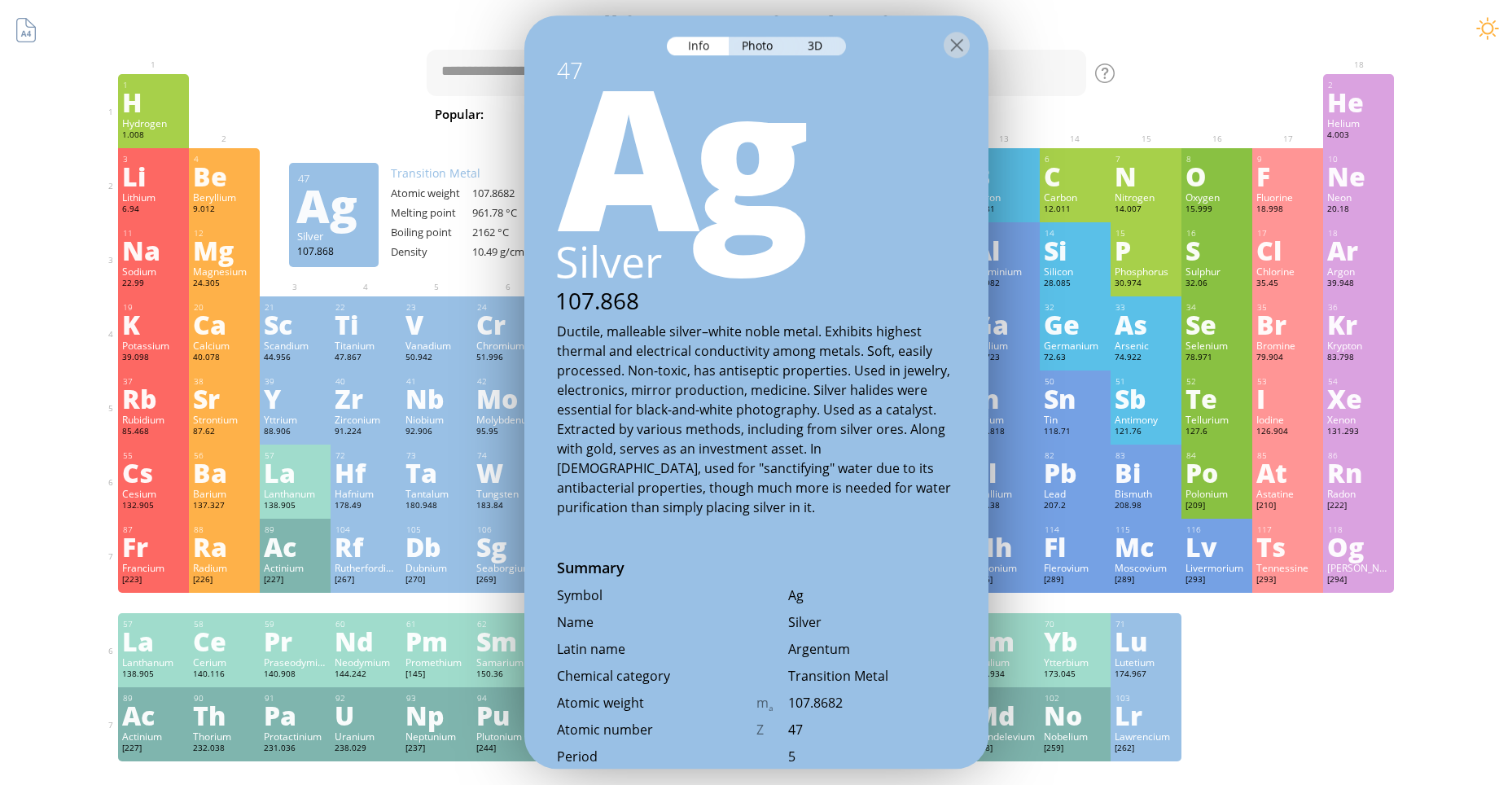
scroll to position [0, 0]
click at [770, 45] on div "Photo" at bounding box center [758, 45] width 59 height 19
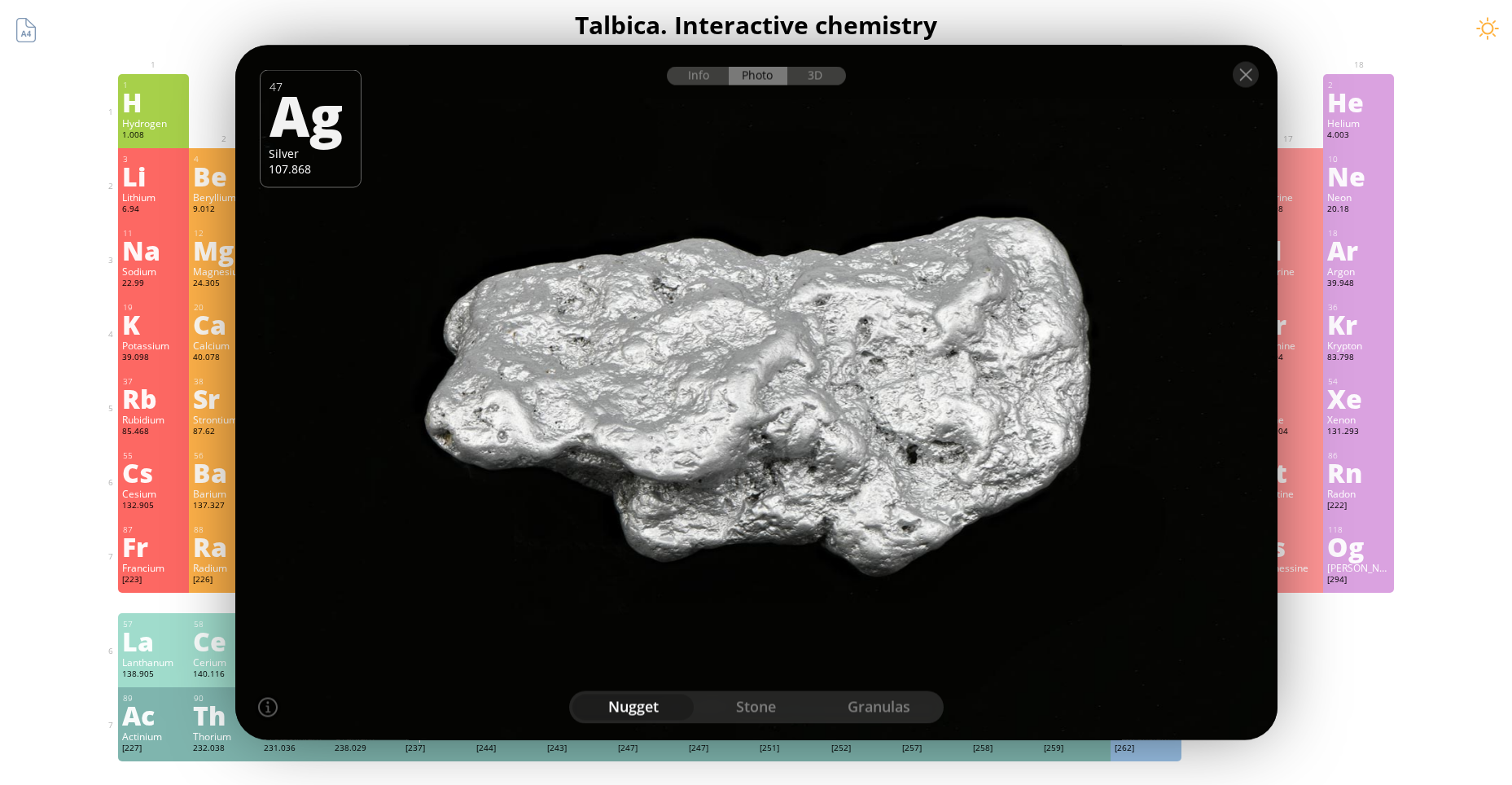
drag, startPoint x: 785, startPoint y: 307, endPoint x: 780, endPoint y: 404, distance: 97.1
click at [780, 393] on div at bounding box center [756, 392] width 1053 height 702
click at [756, 711] on div "stone" at bounding box center [756, 708] width 123 height 26
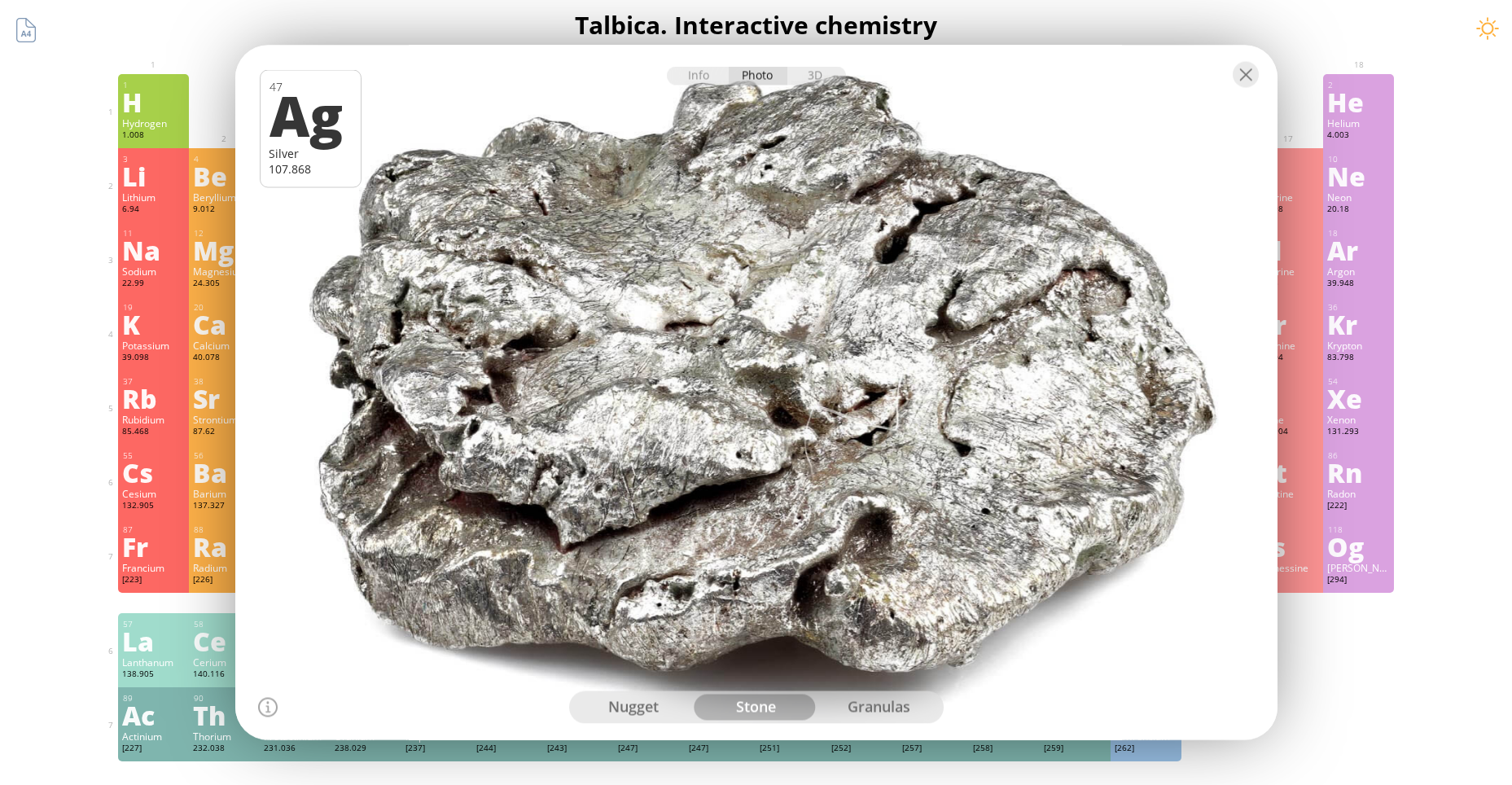
click at [869, 705] on div "granulas" at bounding box center [879, 708] width 123 height 26
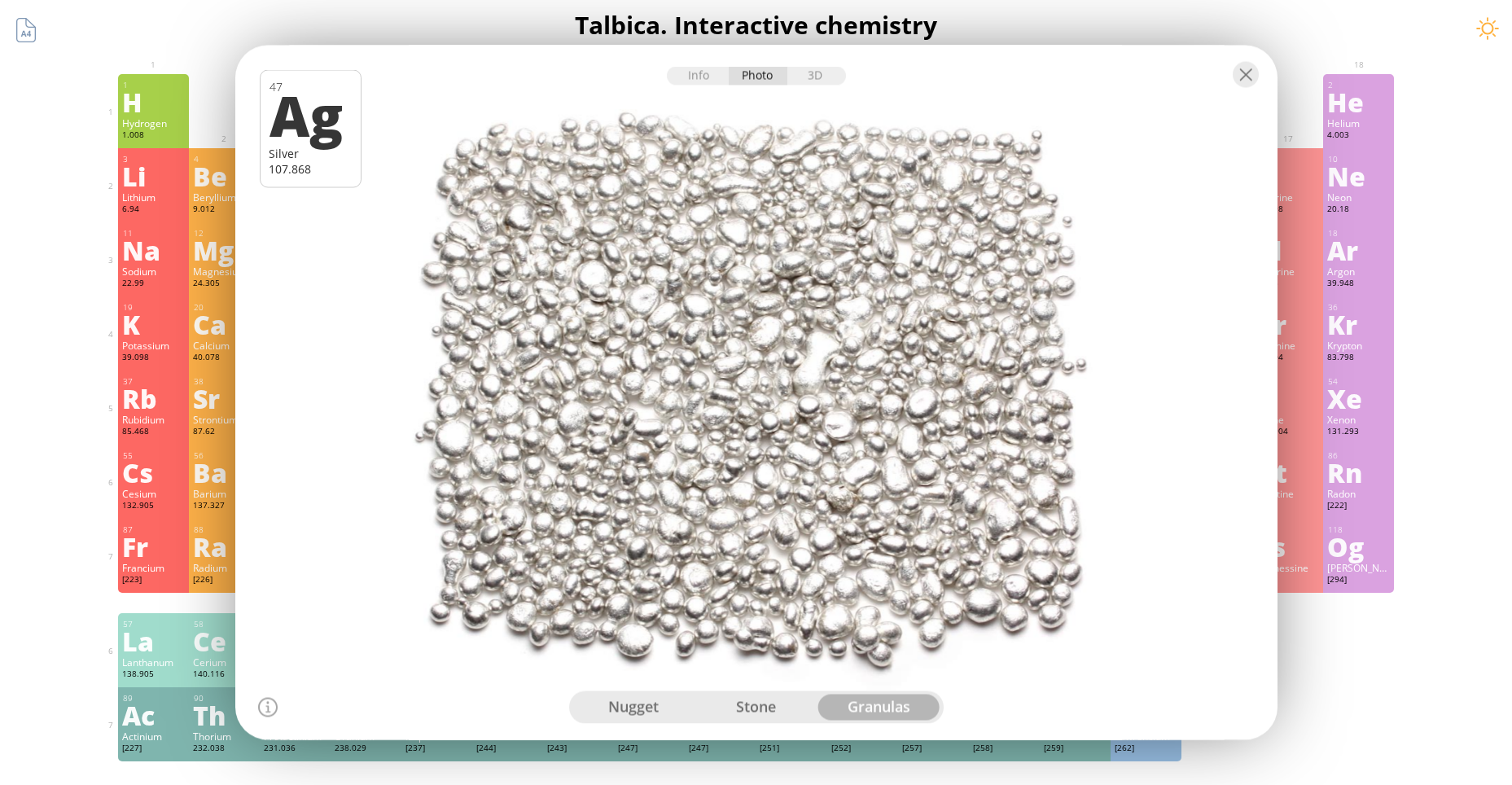
click at [653, 706] on div "nugget" at bounding box center [634, 708] width 123 height 26
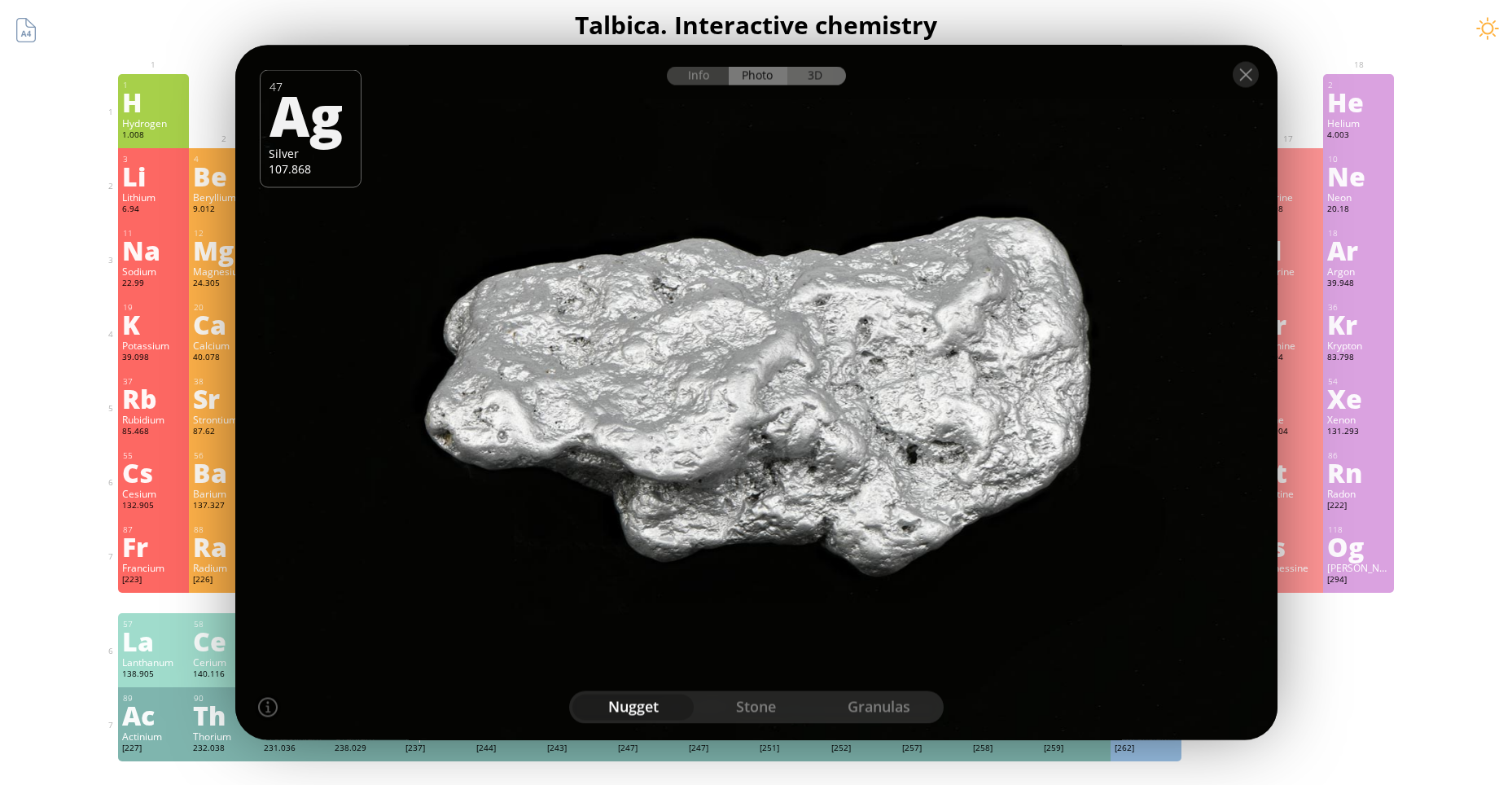
click at [815, 71] on div "3D" at bounding box center [817, 76] width 59 height 19
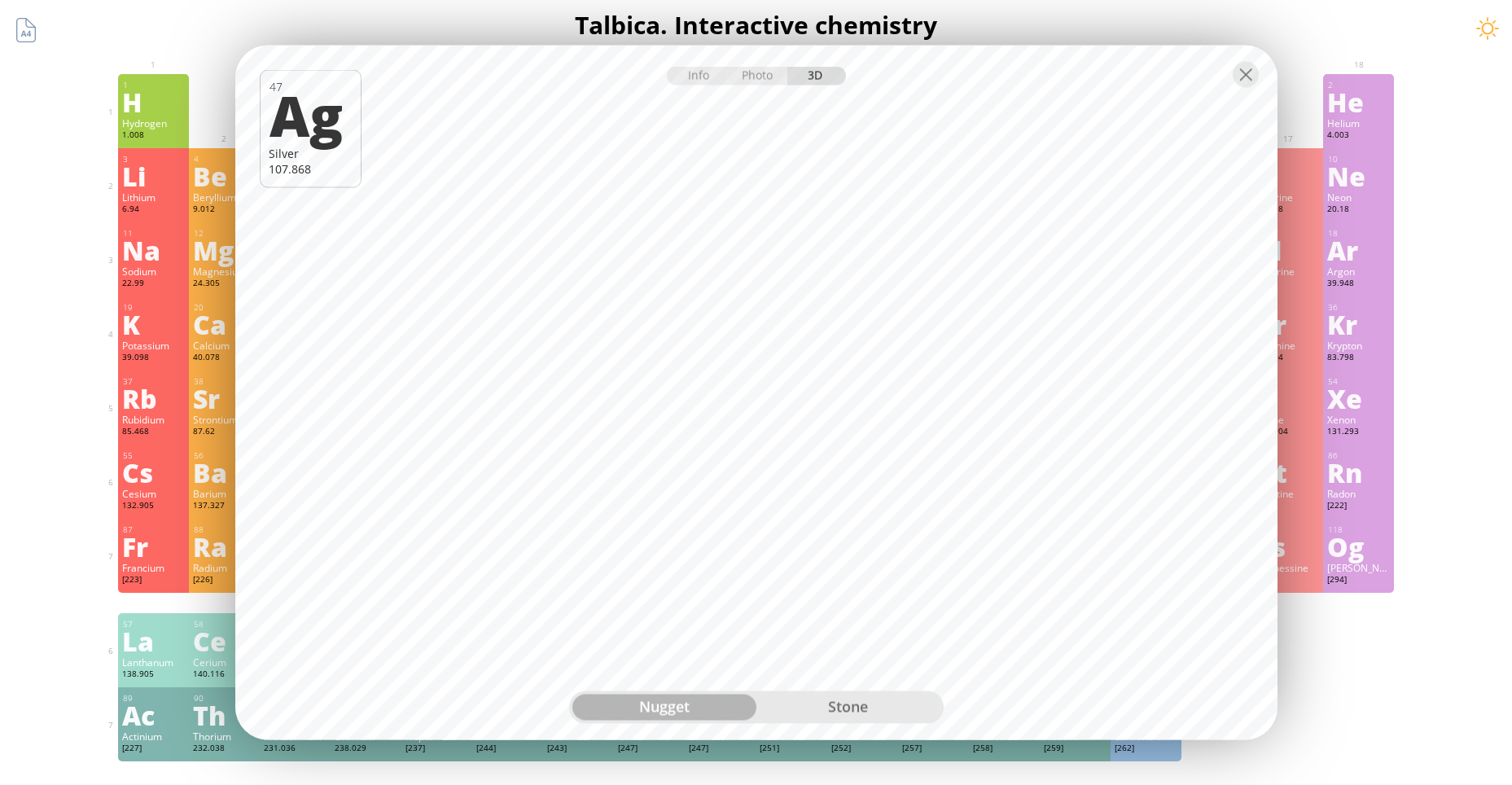
click at [840, 715] on div "stone" at bounding box center [848, 708] width 184 height 26
click at [1242, 81] on div at bounding box center [1245, 75] width 26 height 26
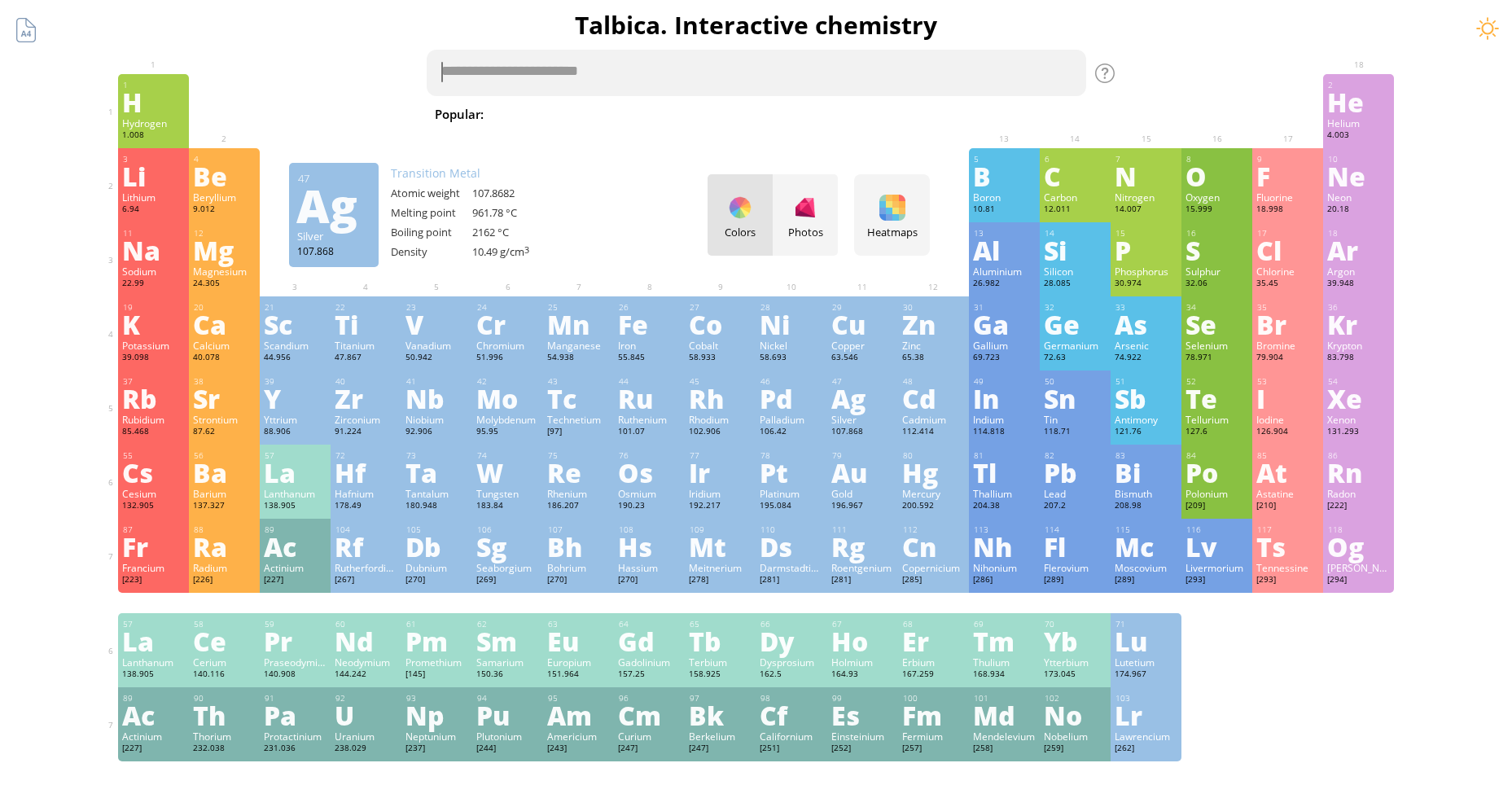
click at [557, 79] on textarea at bounding box center [756, 73] width 659 height 46
click at [607, 107] on span "Water" at bounding box center [634, 114] width 54 height 20
click at [546, 72] on div "tab" at bounding box center [550, 72] width 49 height 24
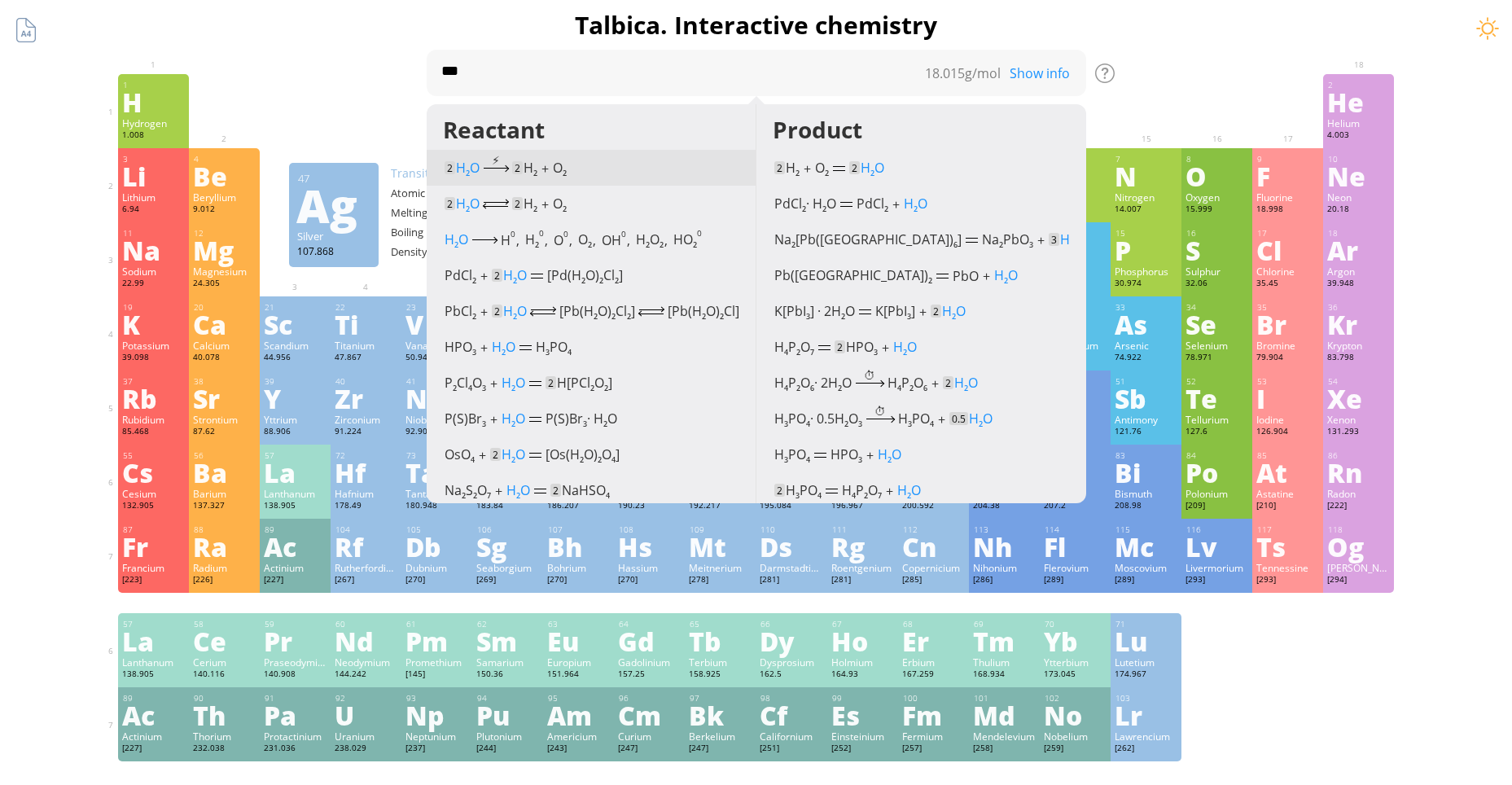
click at [464, 168] on span "H 2 O" at bounding box center [467, 167] width 24 height 18
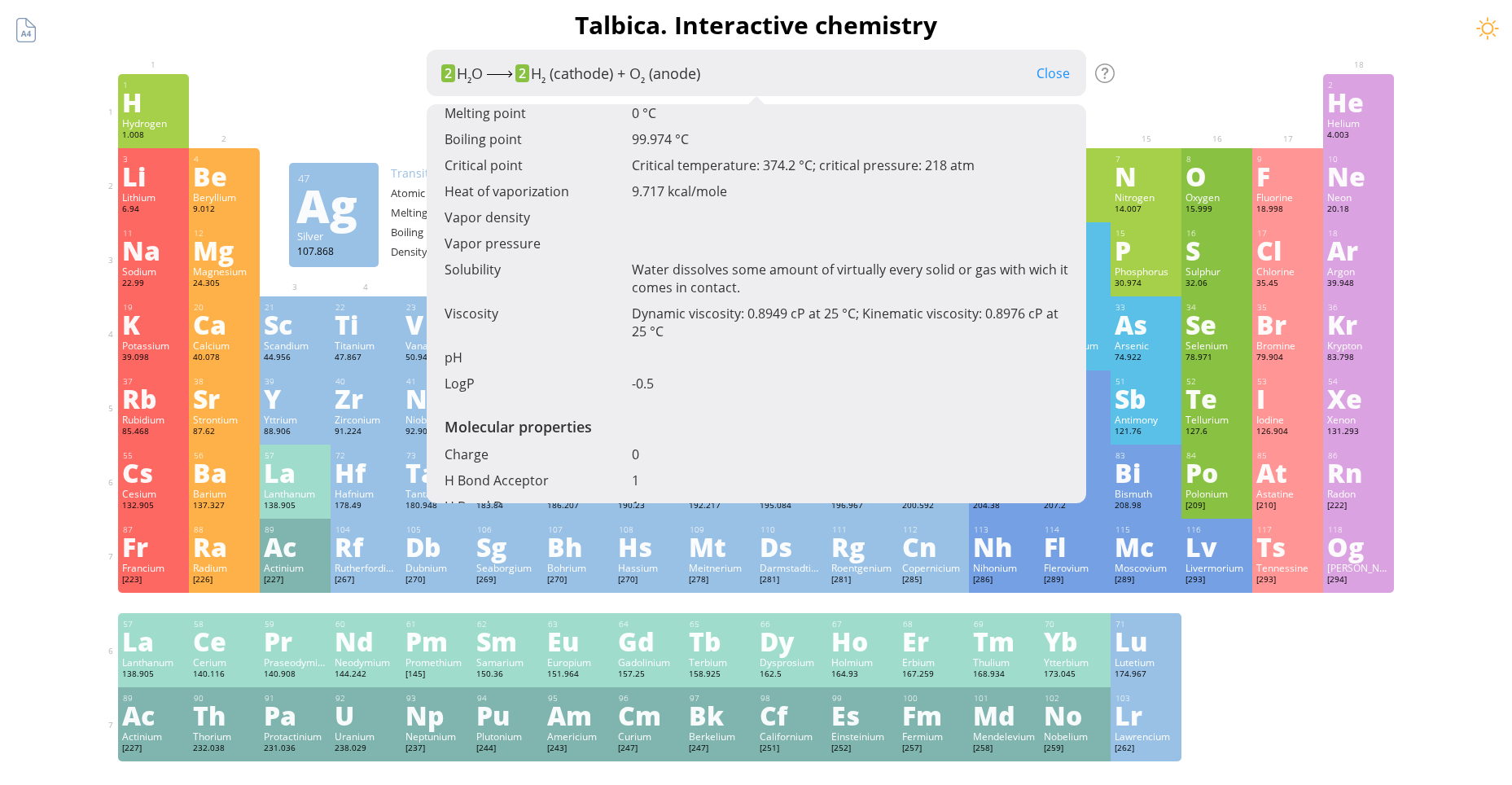
scroll to position [848, 0]
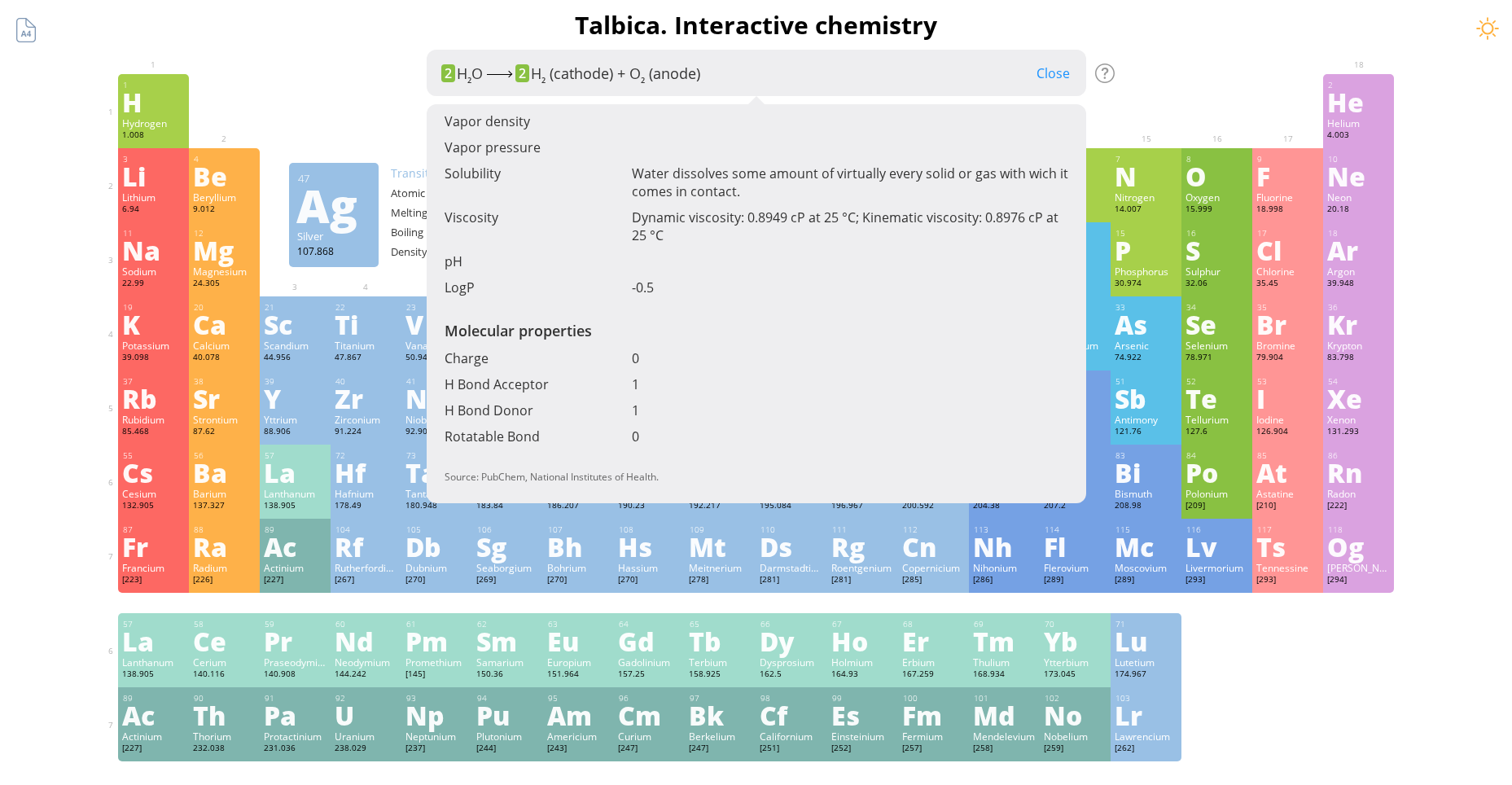
click at [630, 75] on div "2 H 2 O ⚡︎ 2 H 2 (cathode) + O 2 (anode)" at bounding box center [570, 74] width 259 height 24
click at [849, 84] on div "2 H 2 O ⚡︎ 2 H 2 (cathode) + O 2 (anode) Close" at bounding box center [756, 73] width 659 height 46
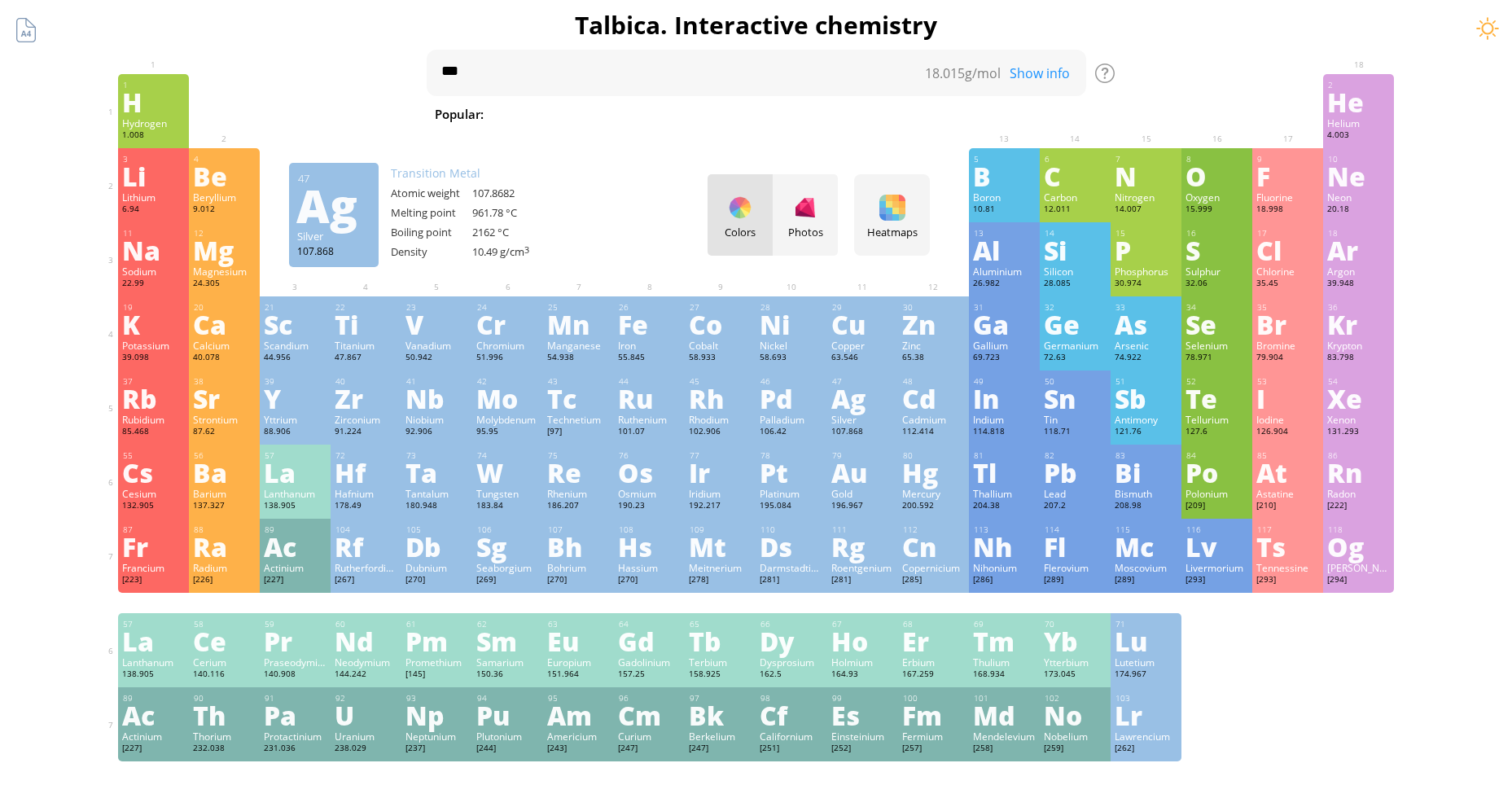
click at [780, 117] on span "HCl" at bounding box center [801, 114] width 41 height 20
type textarea "***"
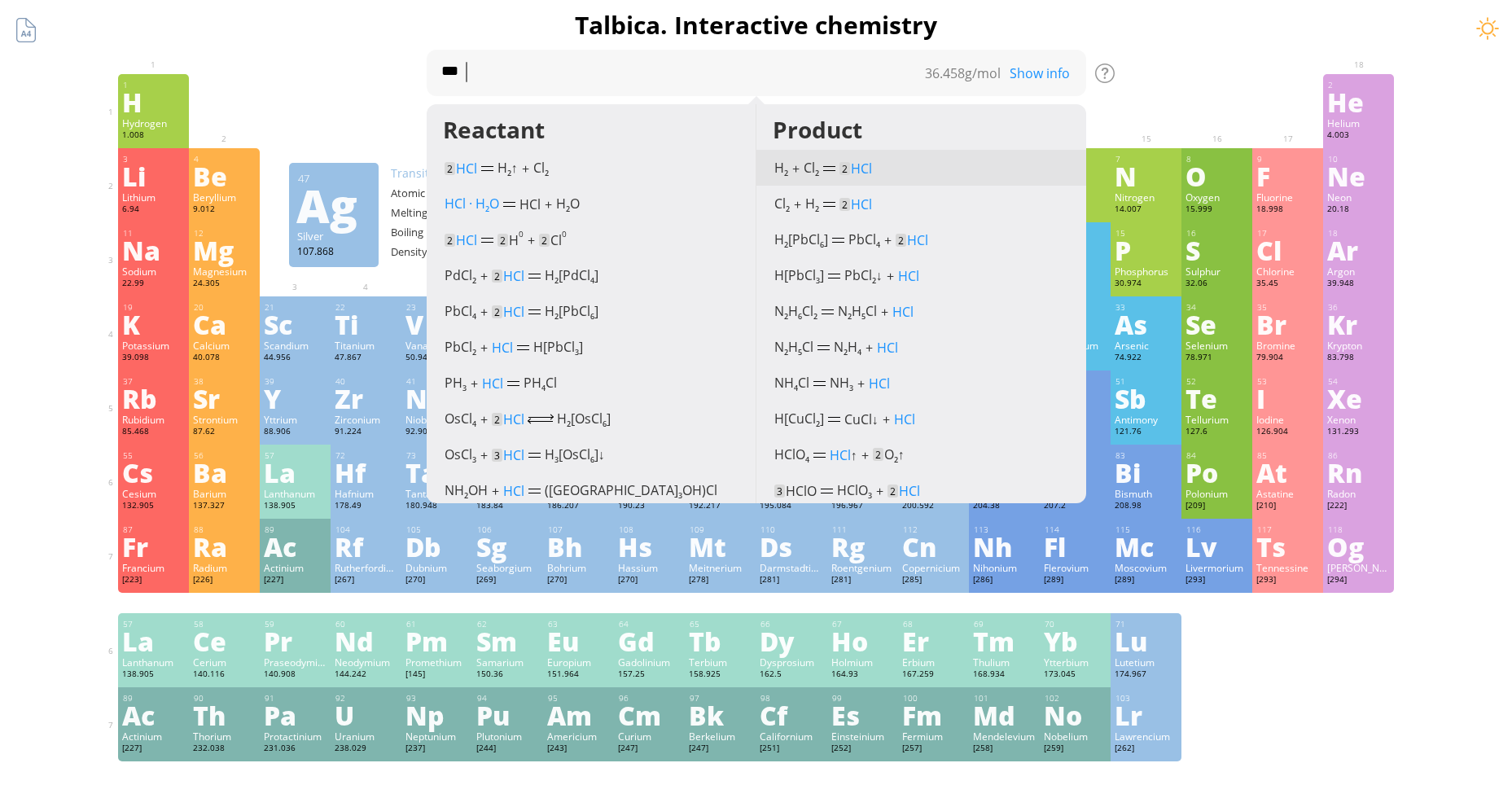
click at [859, 168] on span "HCl" at bounding box center [861, 168] width 21 height 18
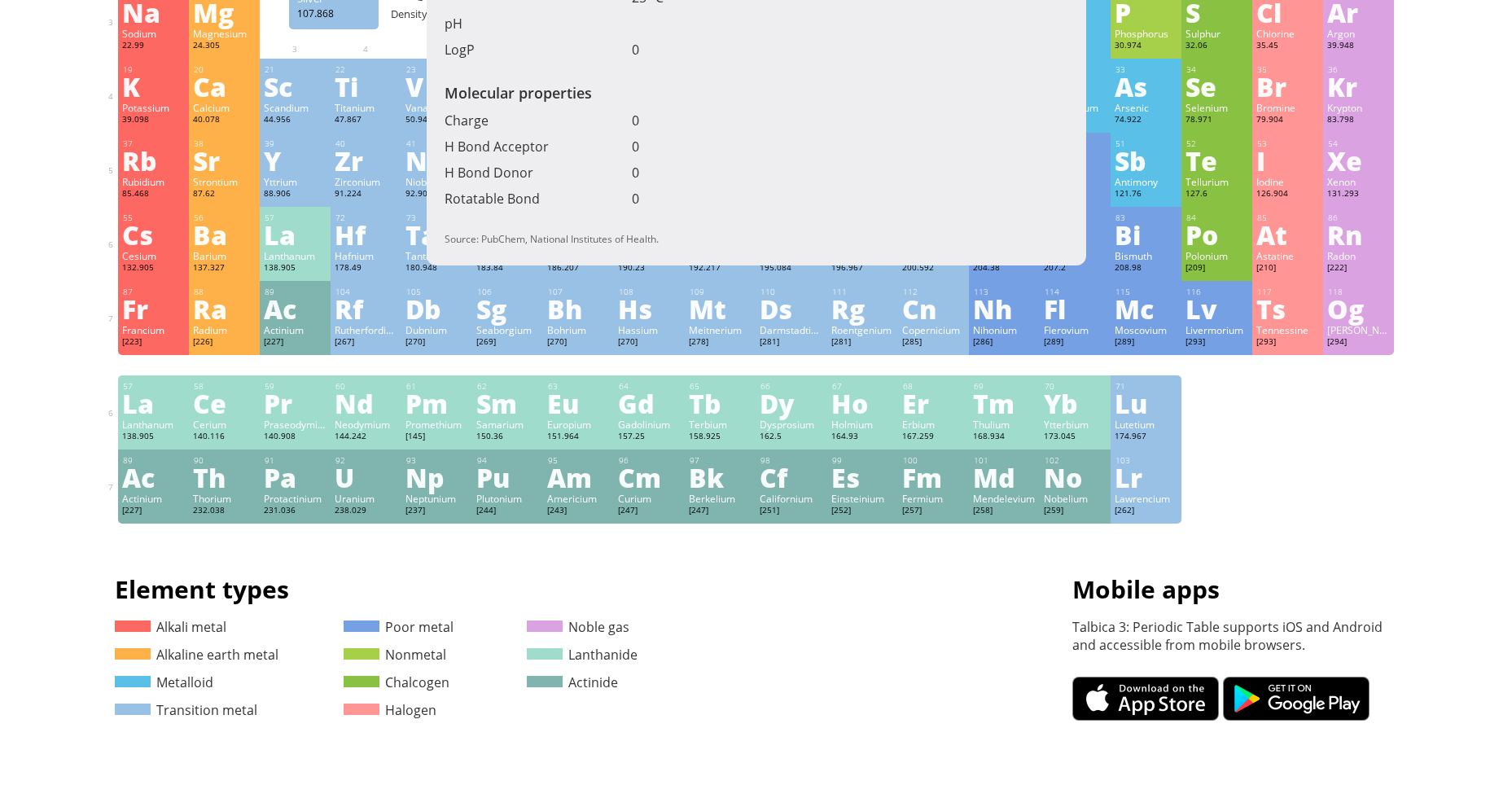
scroll to position [0, 0]
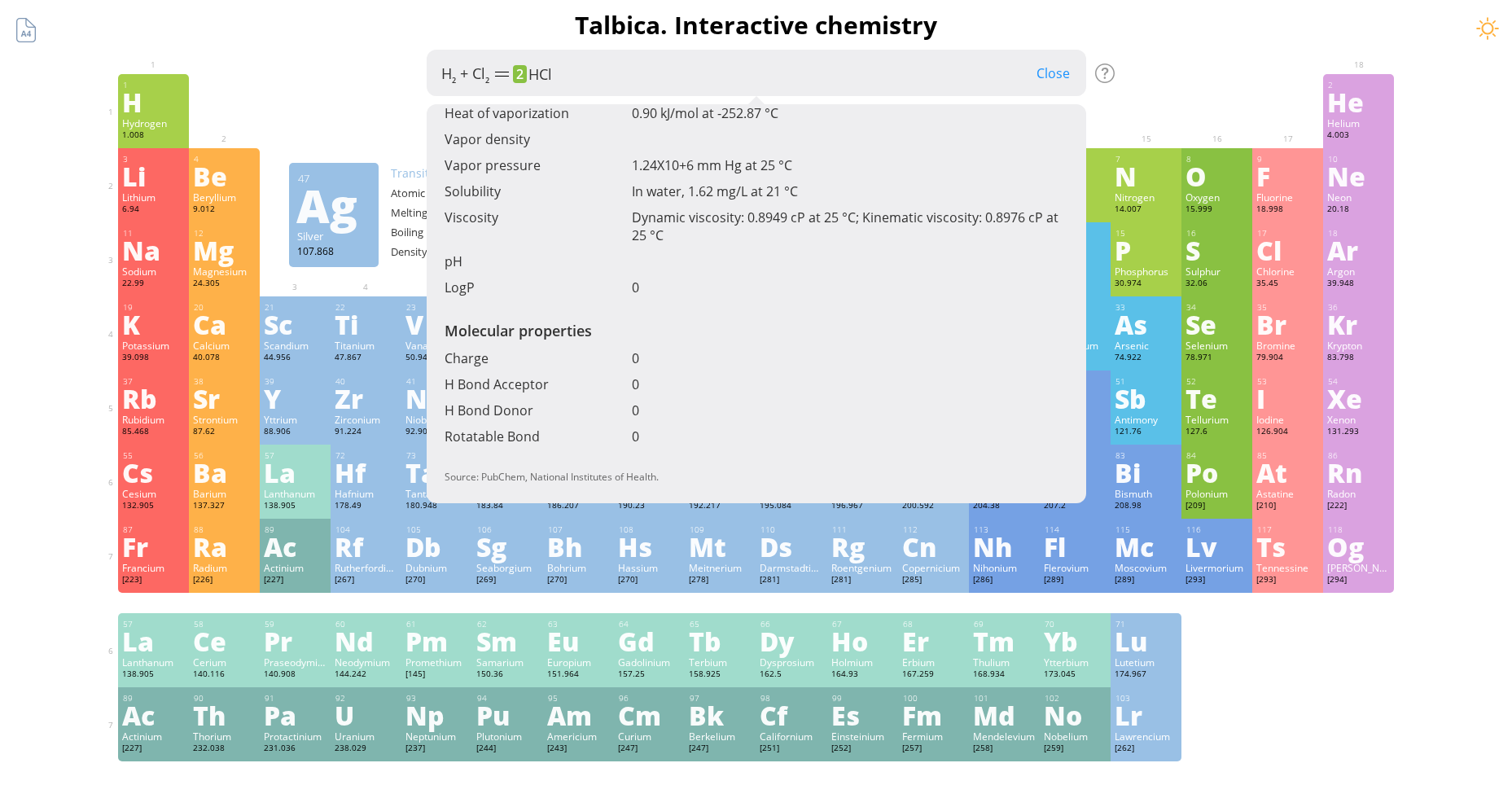
click at [1050, 74] on div "Close" at bounding box center [1054, 73] width 66 height 21
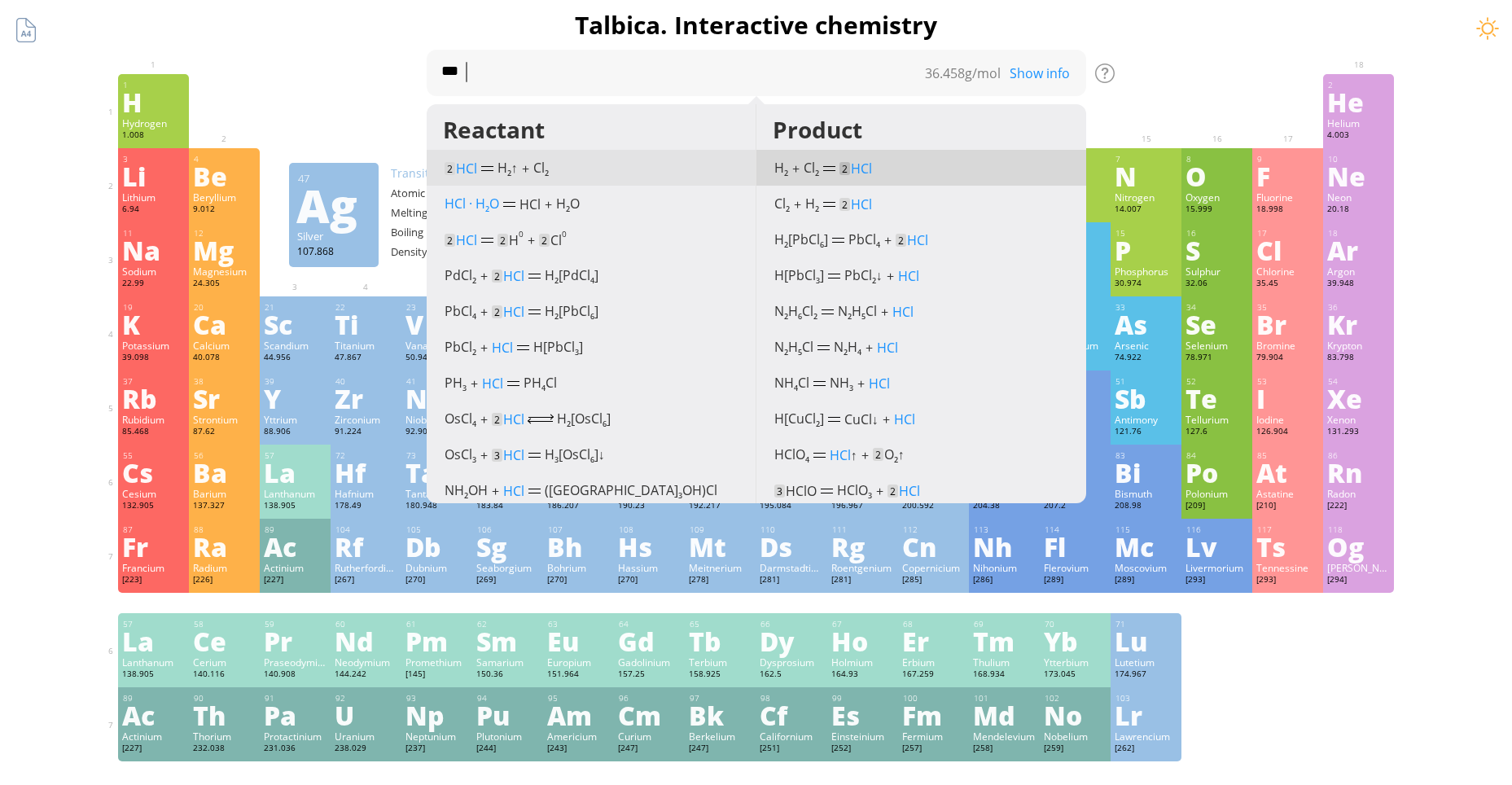
click at [507, 161] on span "H 2" at bounding box center [505, 167] width 14 height 18
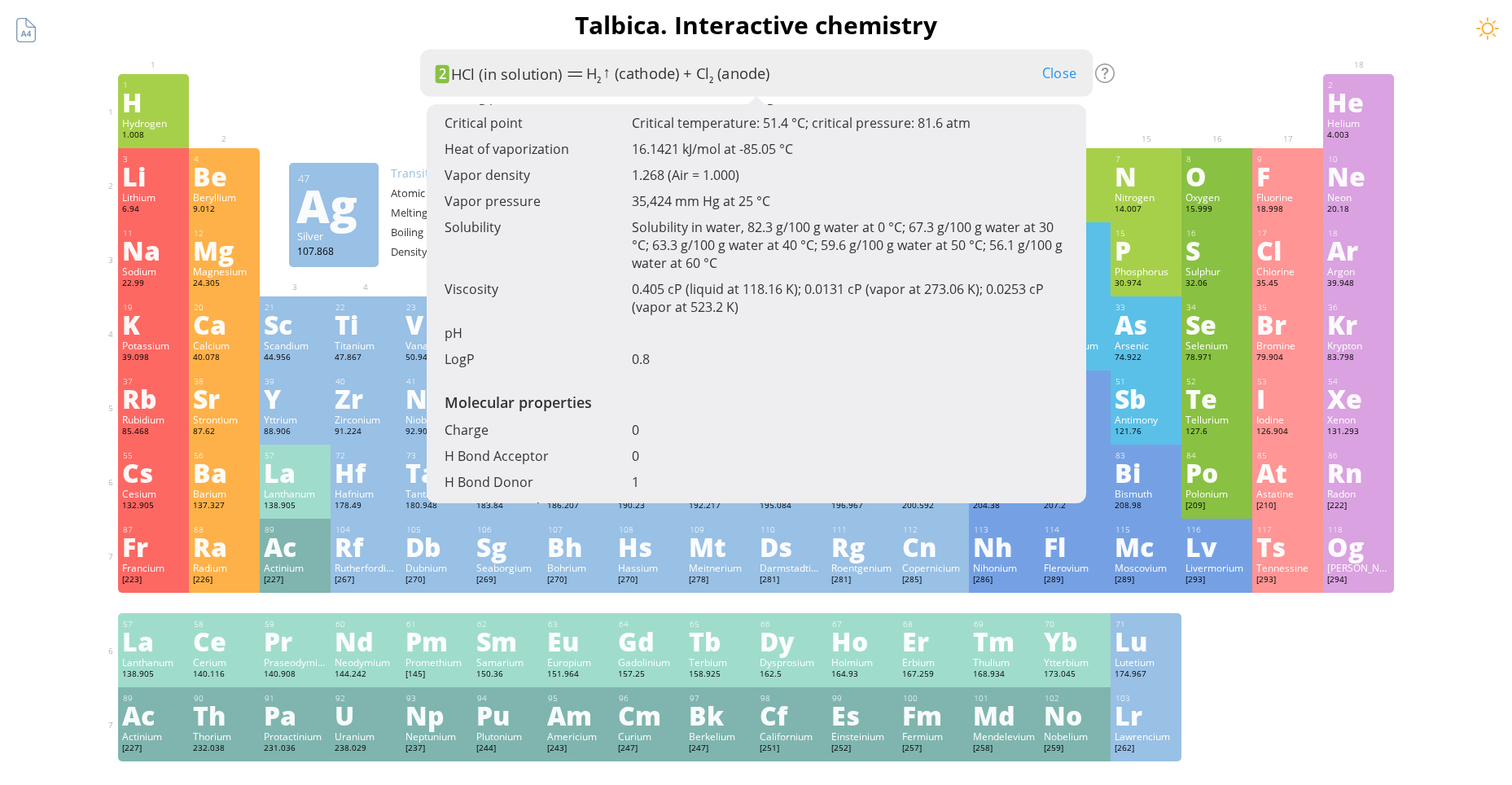
scroll to position [872, 0]
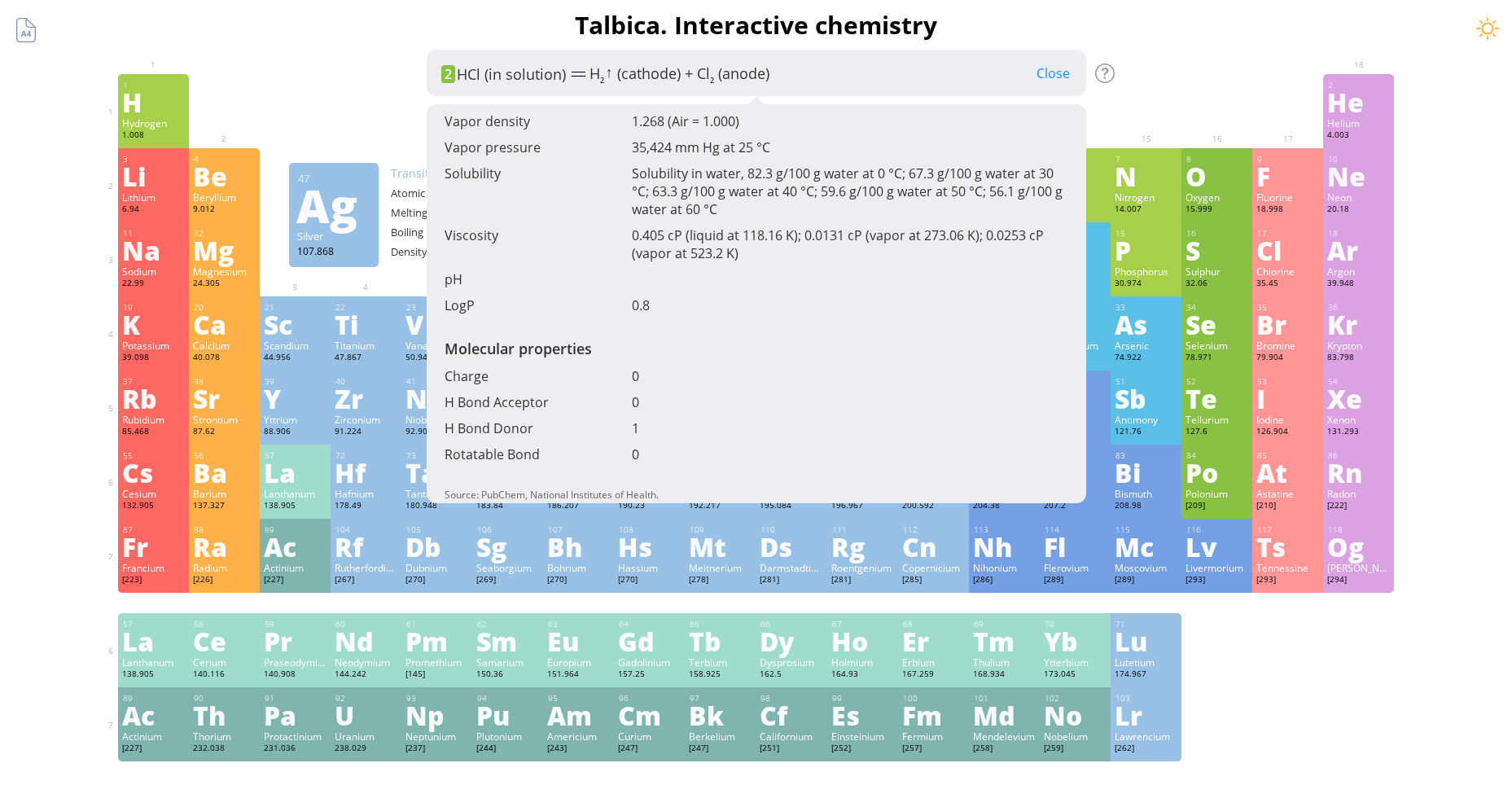
click at [1041, 79] on div "Close" at bounding box center [1054, 73] width 66 height 21
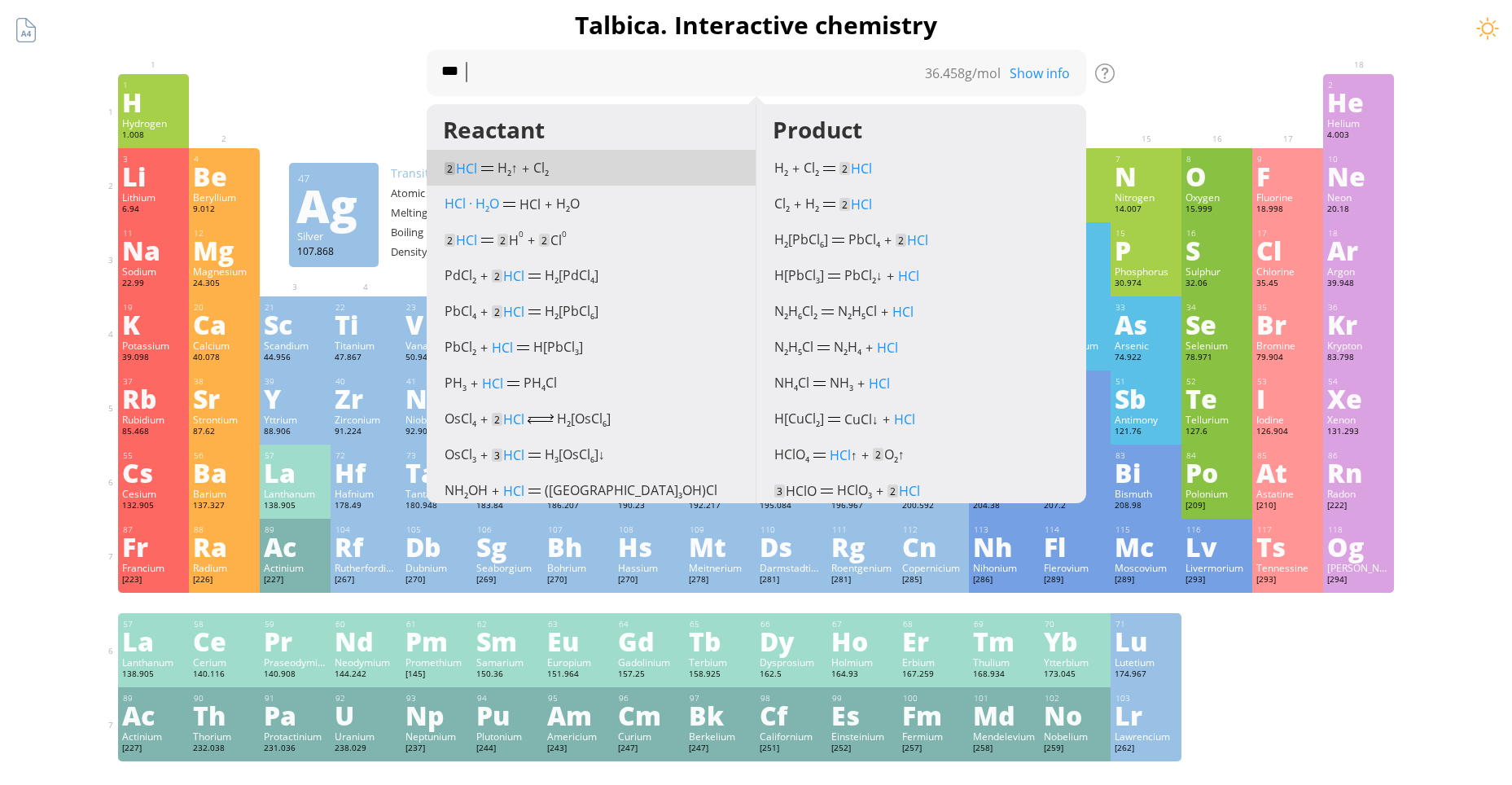
click at [1041, 79] on div "Show info" at bounding box center [1046, 73] width 82 height 18
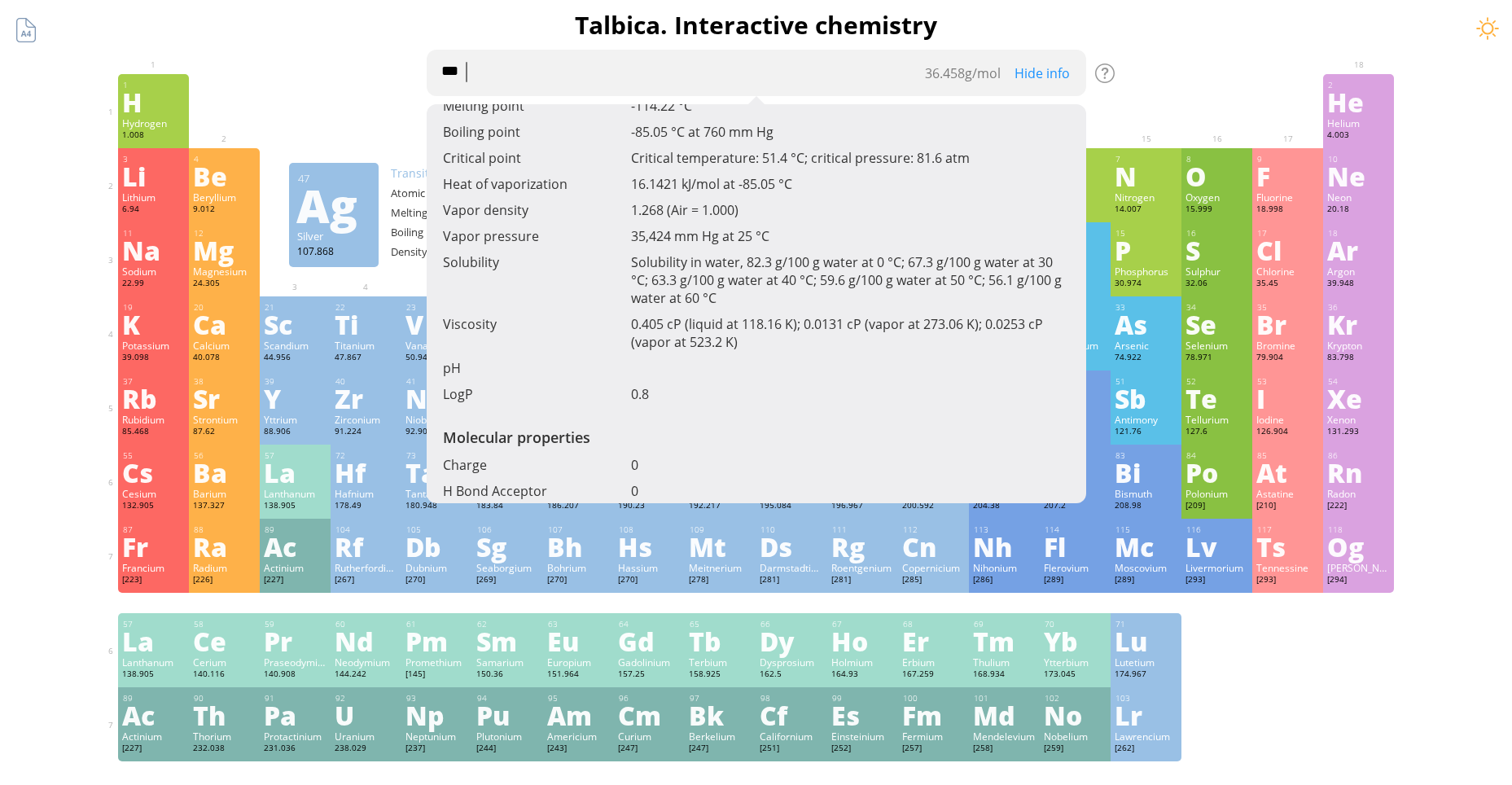
scroll to position [383, 0]
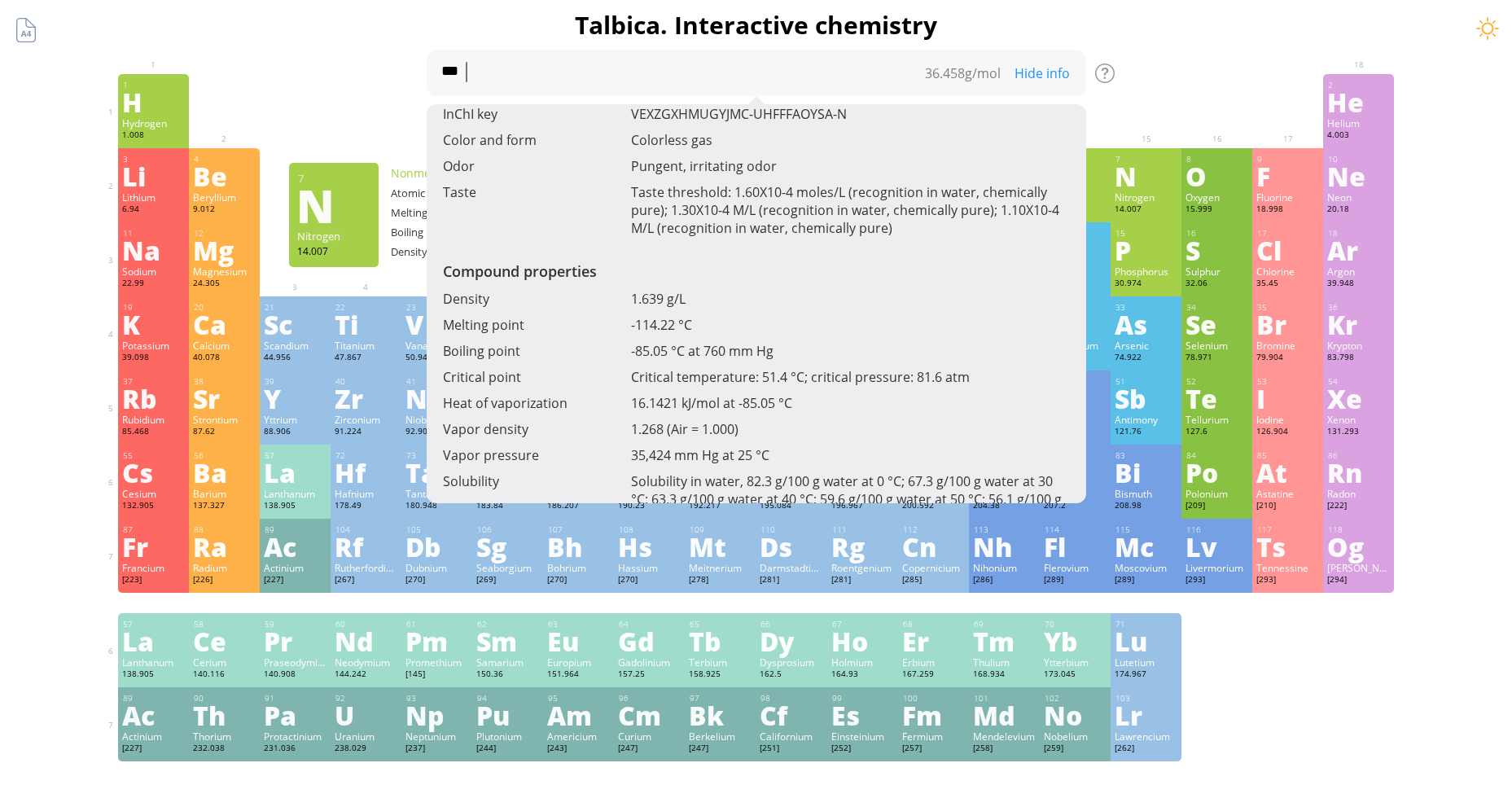
click at [1194, 90] on div at bounding box center [1217, 86] width 62 height 13
